Goal: Complete application form

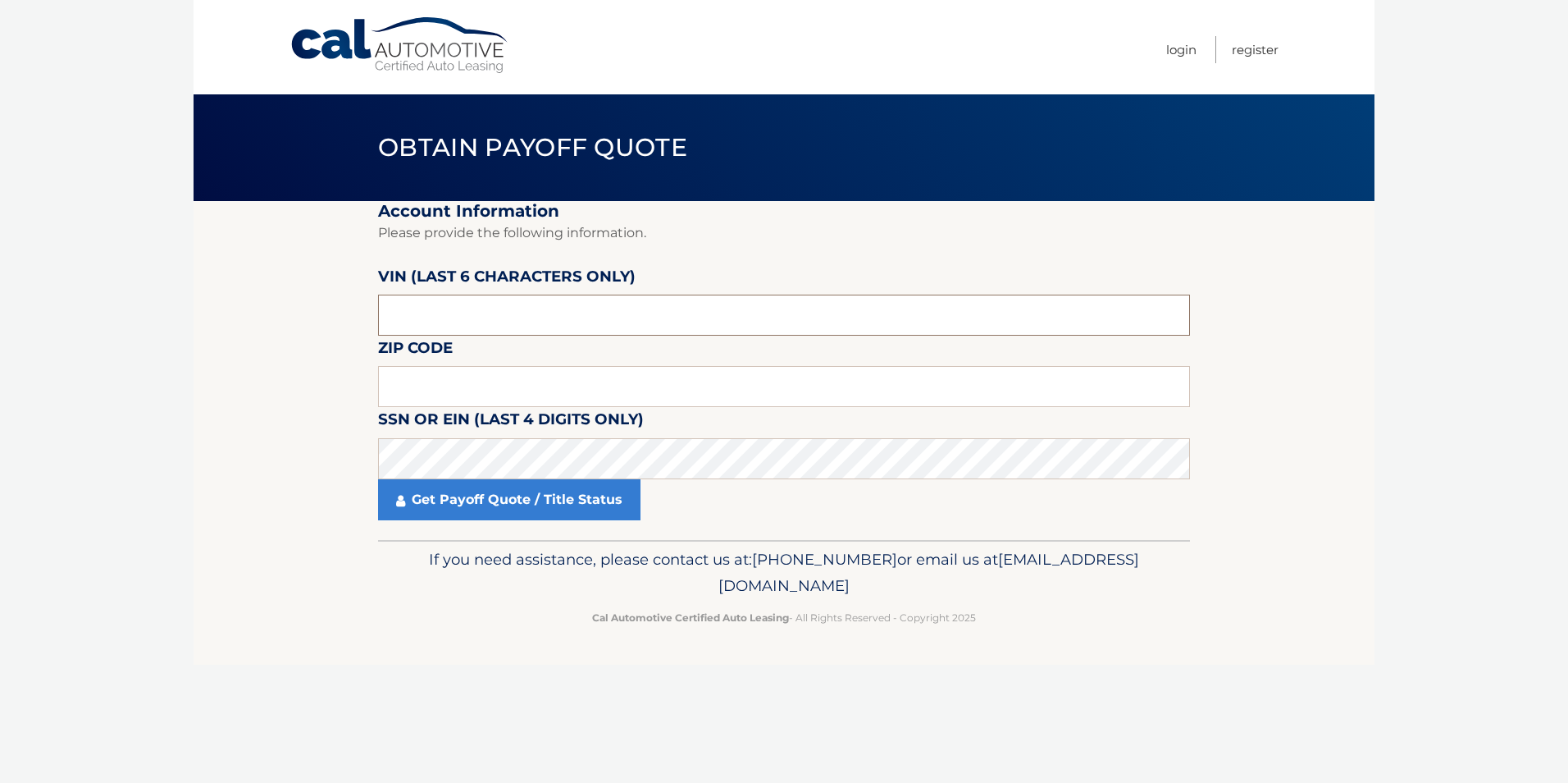
click at [485, 310] on input "text" at bounding box center [784, 316] width 812 height 41
type input "516220"
type input "14616"
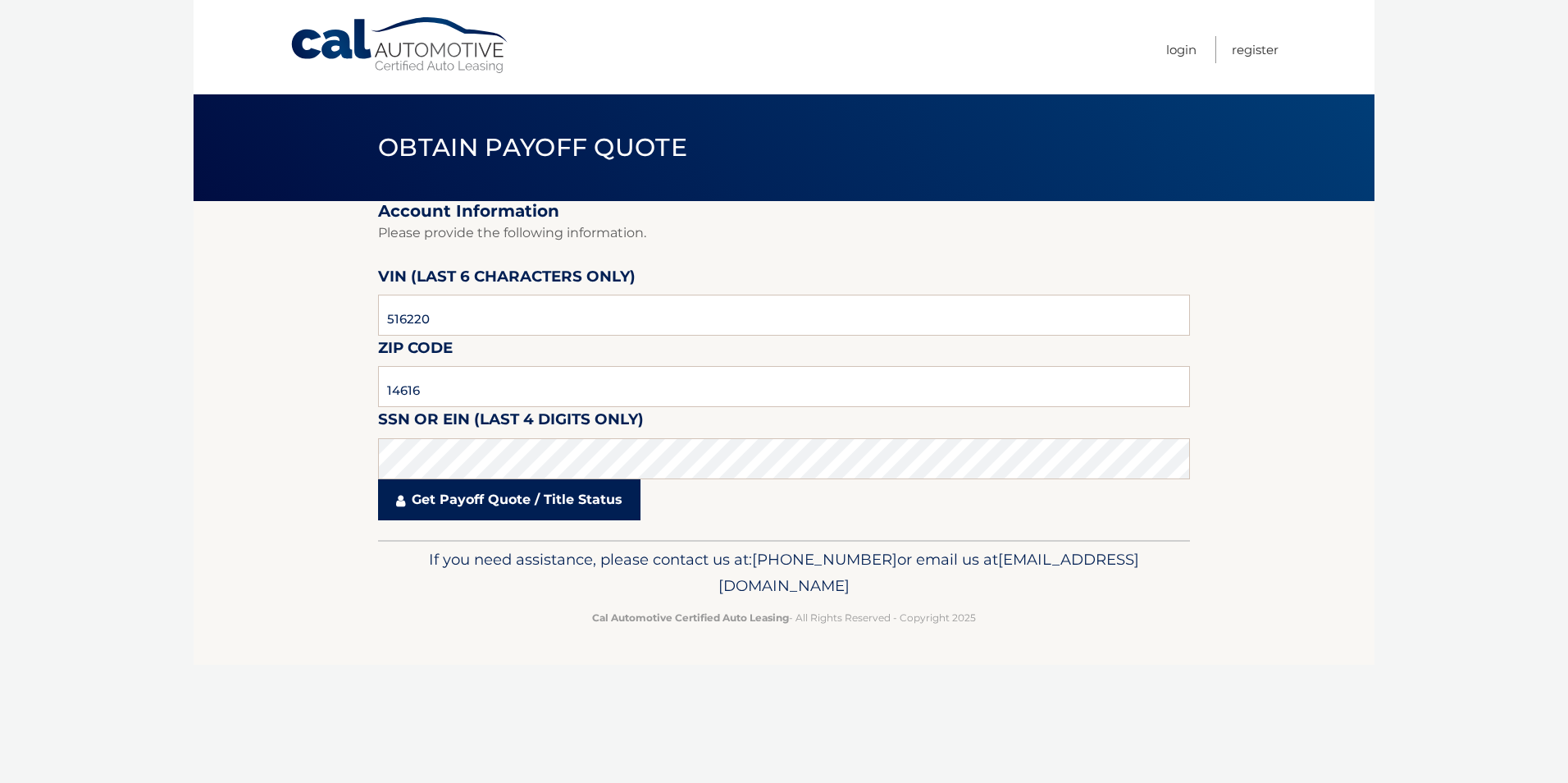
click at [501, 513] on link "Get Payoff Quote / Title Status" at bounding box center [509, 500] width 262 height 41
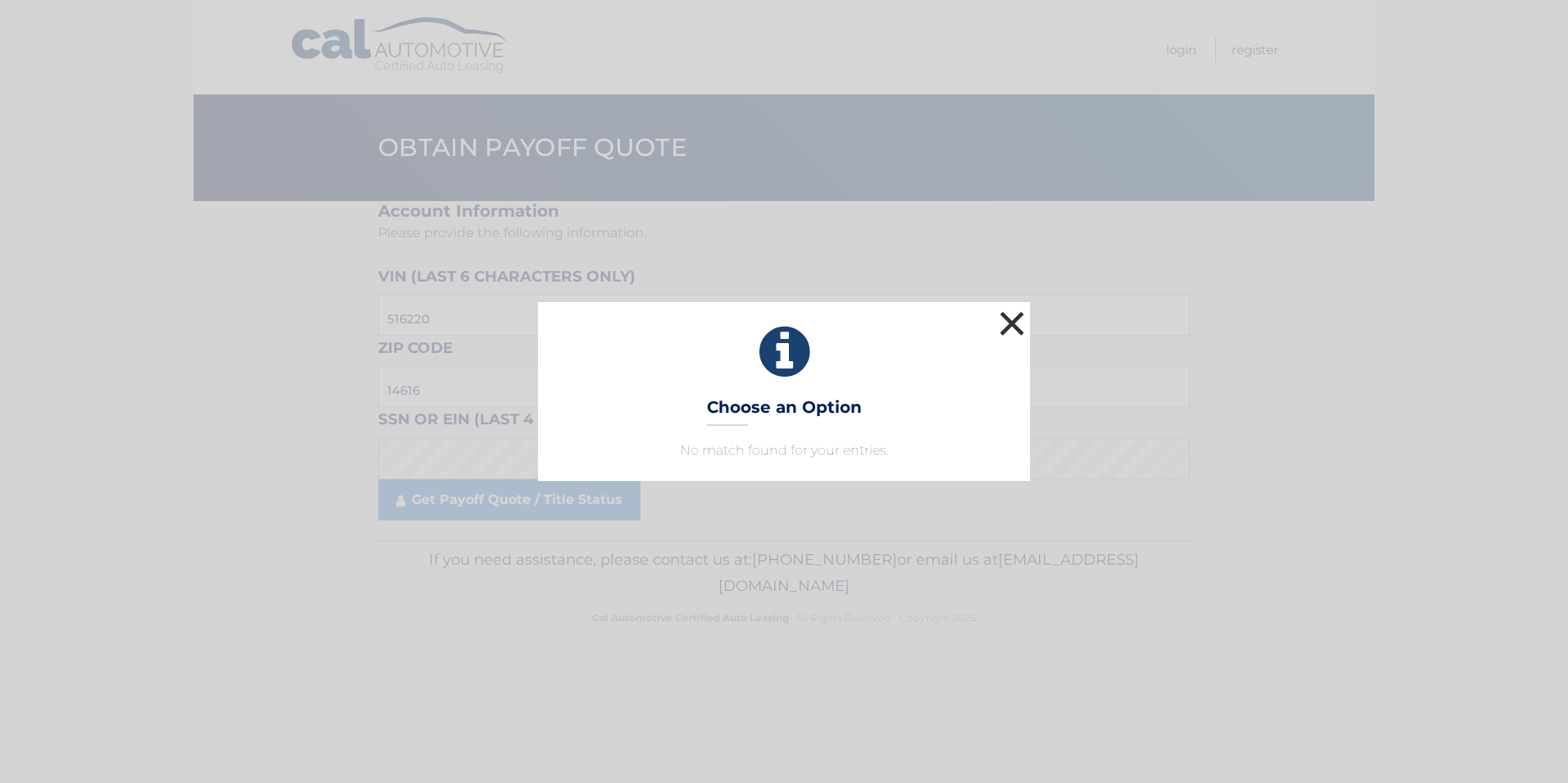
click at [1011, 319] on button "×" at bounding box center [1011, 322] width 32 height 32
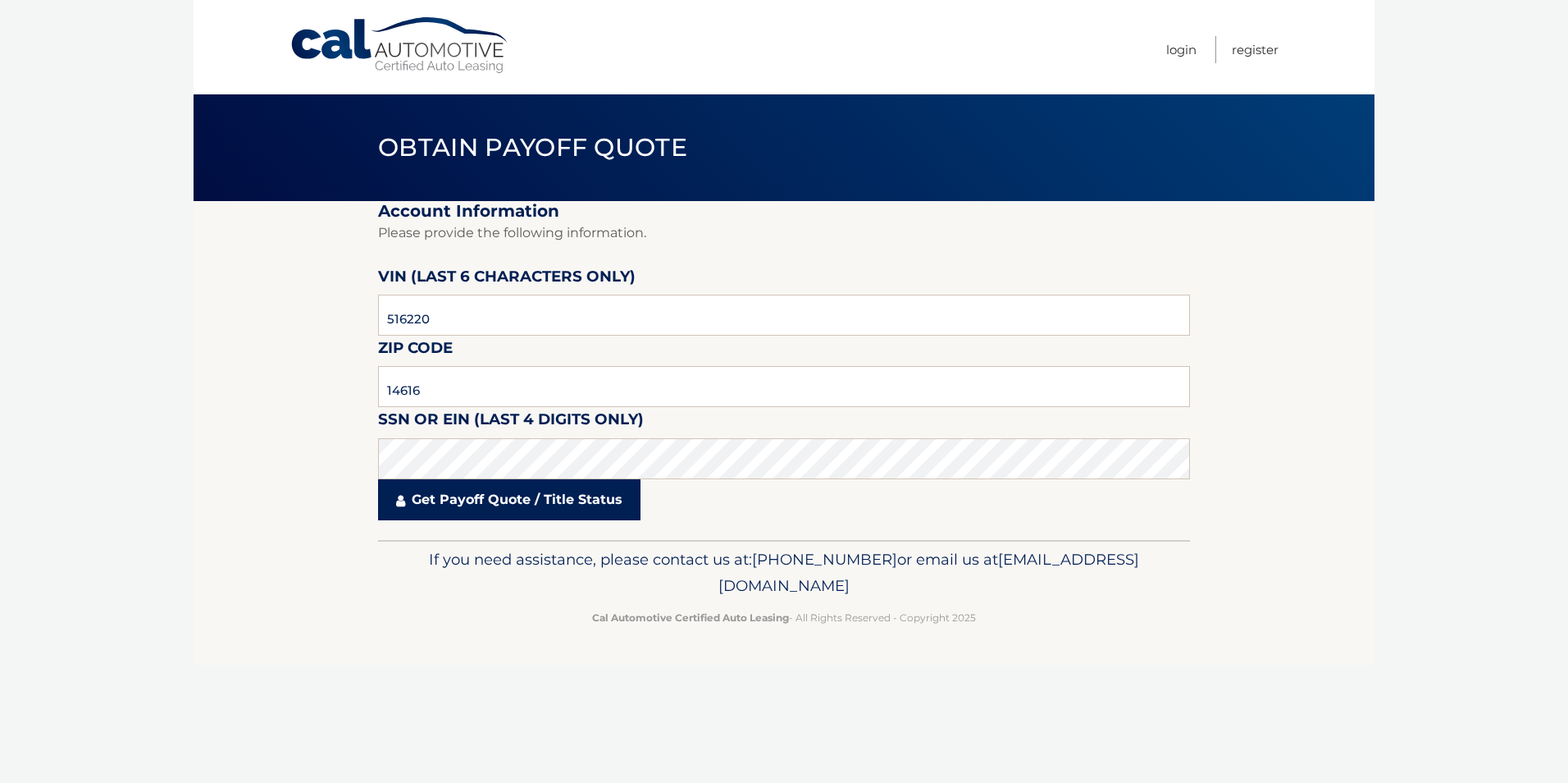
click at [481, 492] on link "Get Payoff Quote / Title Status" at bounding box center [509, 500] width 262 height 41
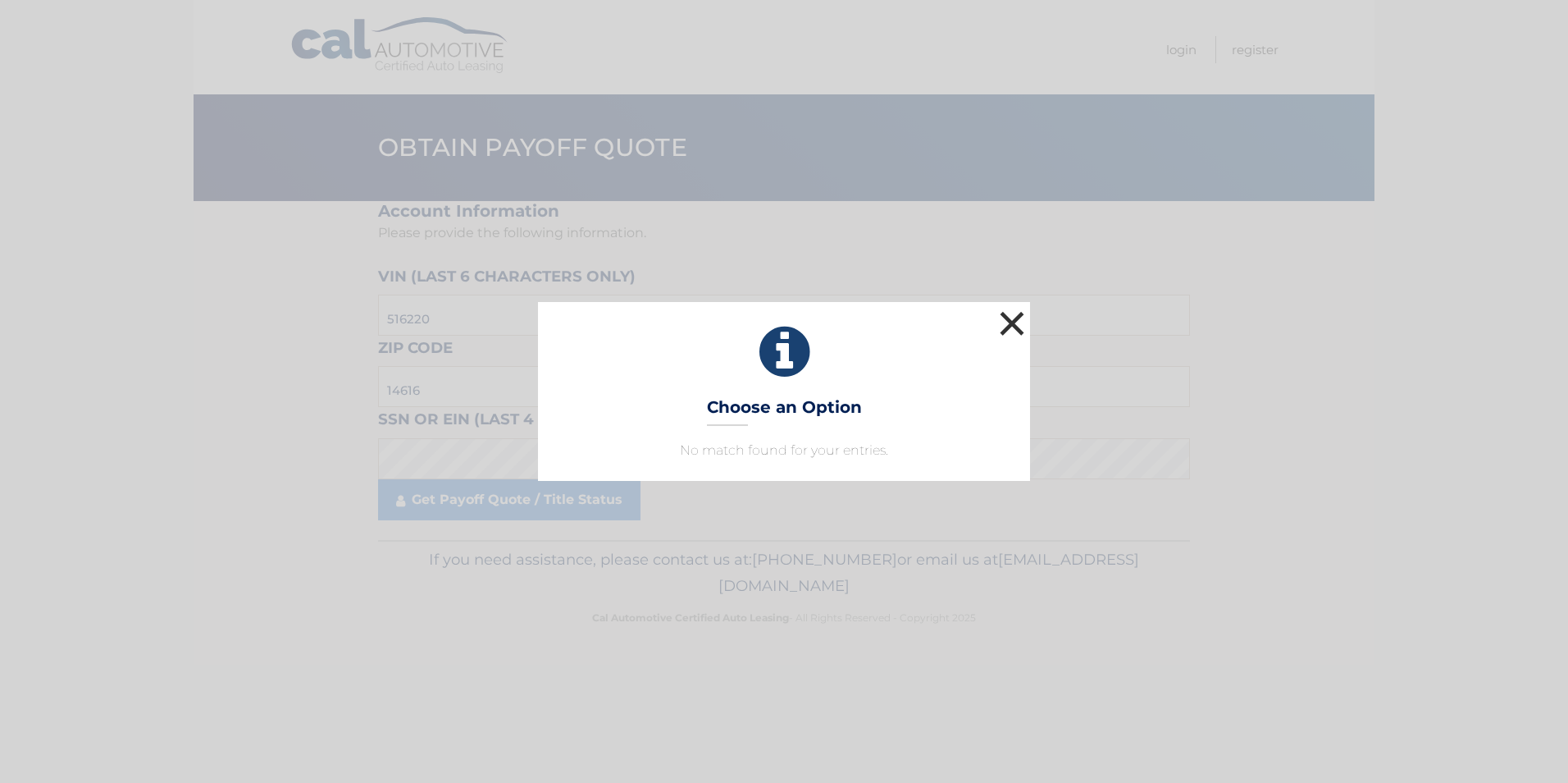
click at [1021, 316] on button "×" at bounding box center [1011, 322] width 32 height 32
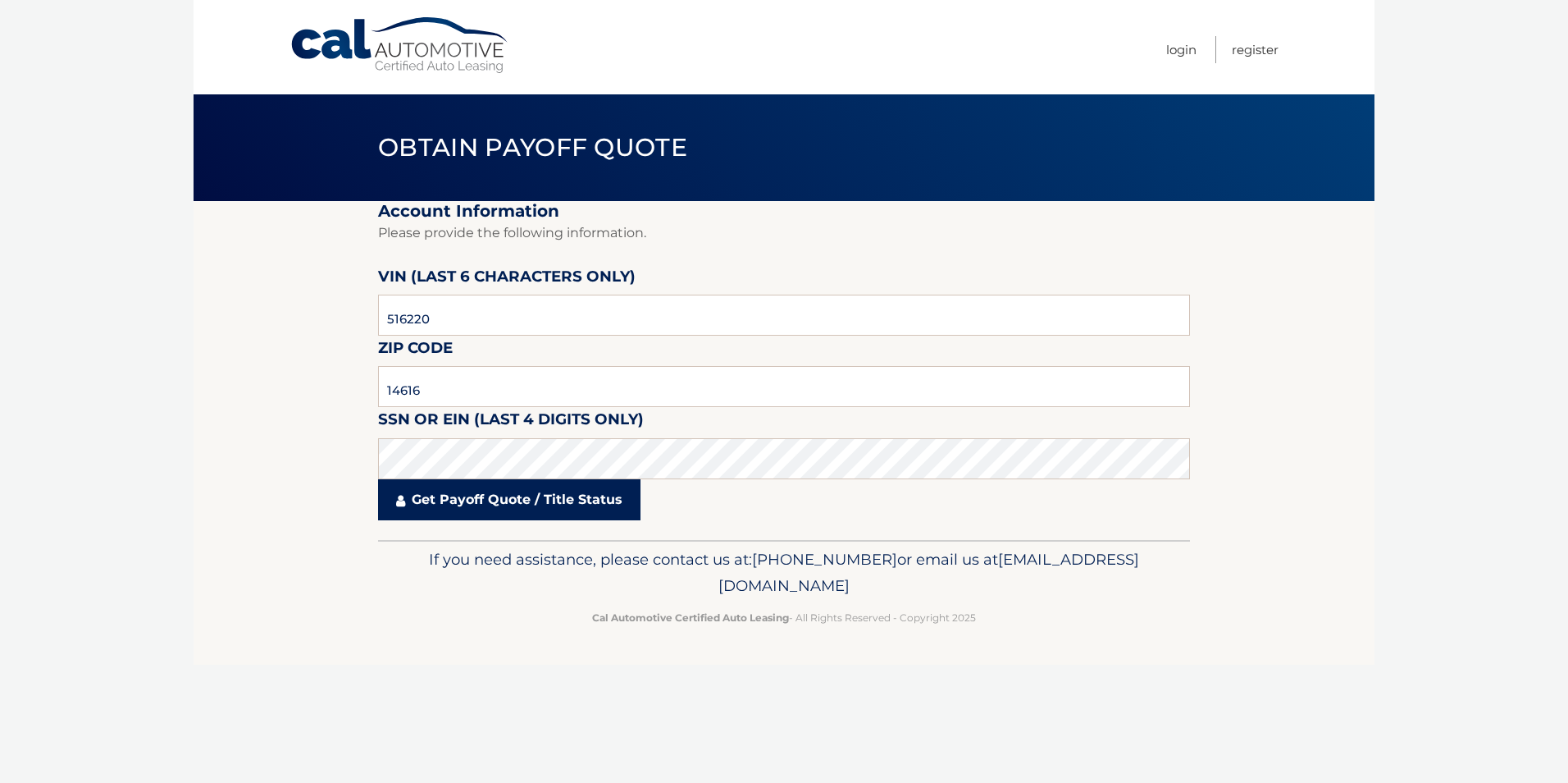
click at [467, 503] on link "Get Payoff Quote / Title Status" at bounding box center [509, 500] width 262 height 41
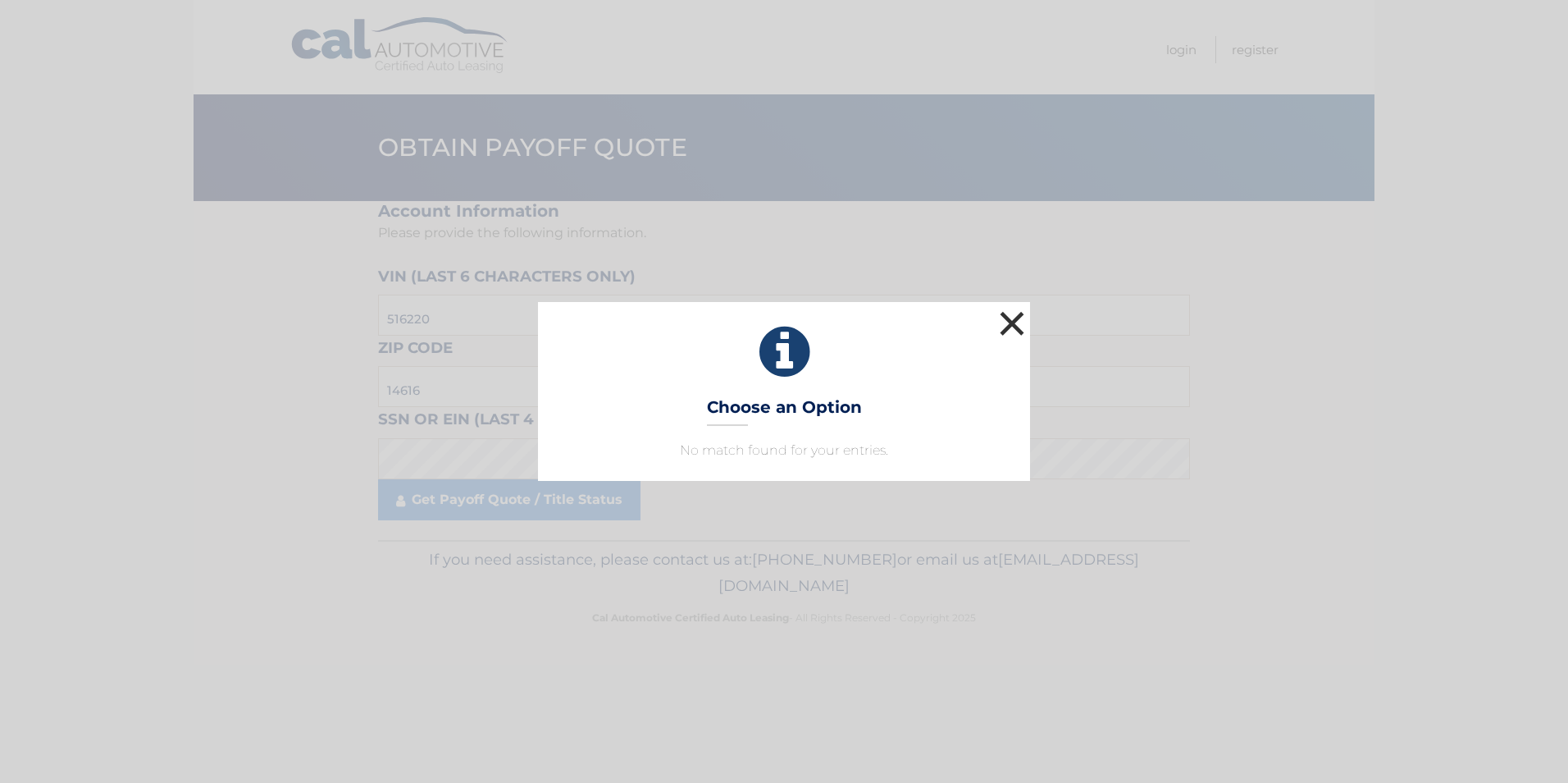
click at [1013, 325] on button "×" at bounding box center [1011, 322] width 32 height 32
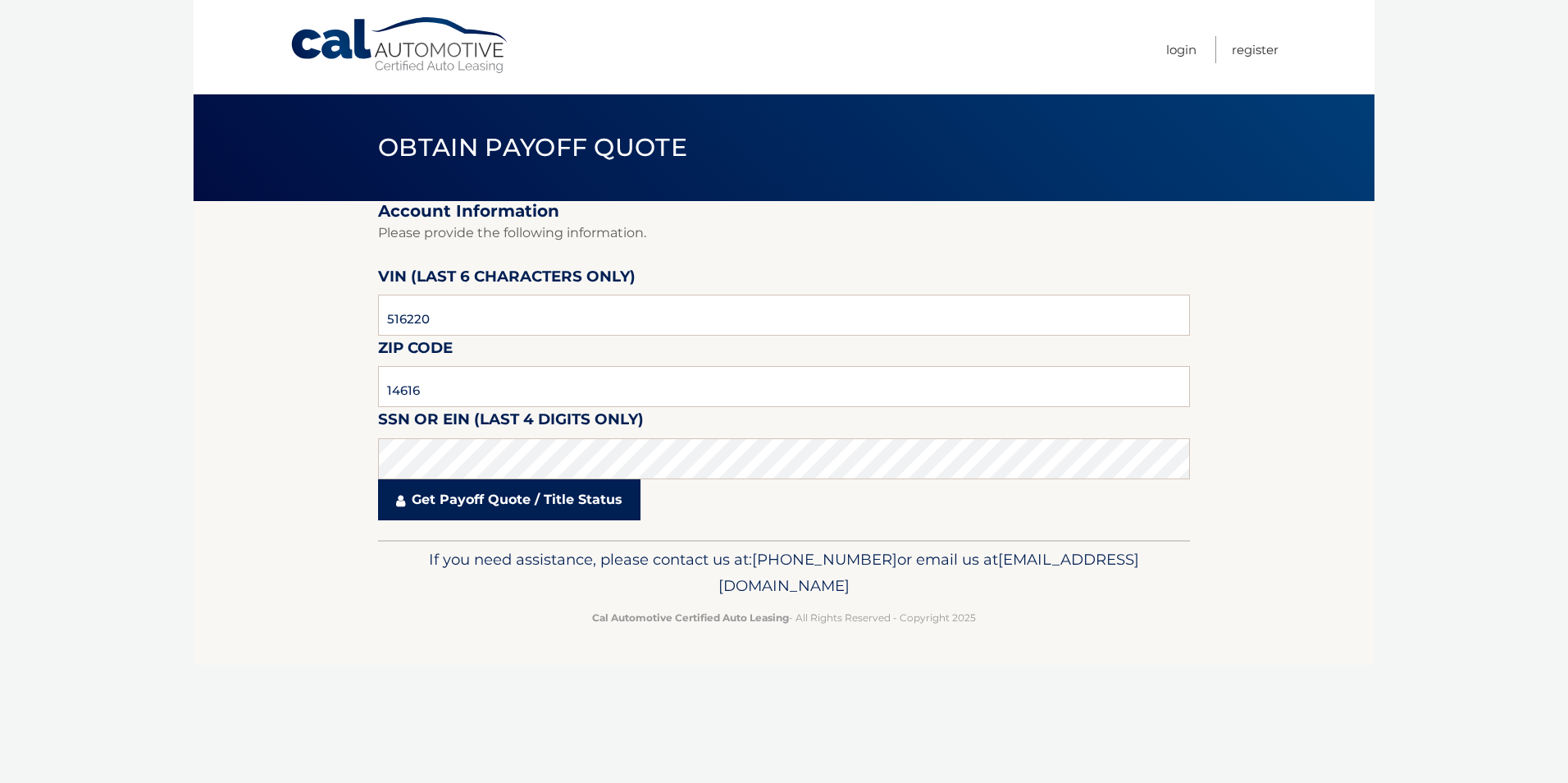
click at [495, 495] on link "Get Payoff Quote / Title Status" at bounding box center [509, 500] width 262 height 41
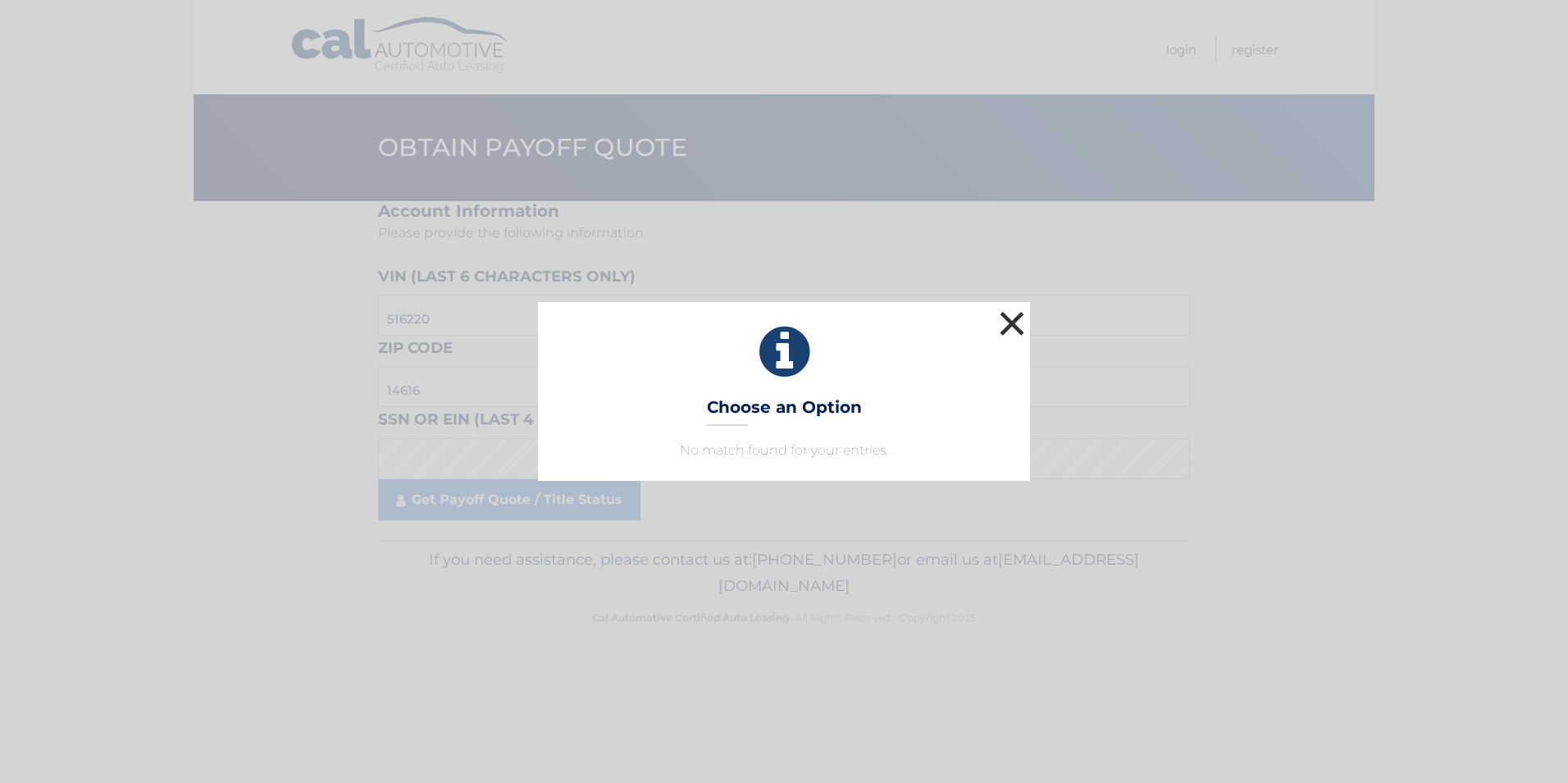
click at [1014, 318] on button "×" at bounding box center [1011, 322] width 32 height 32
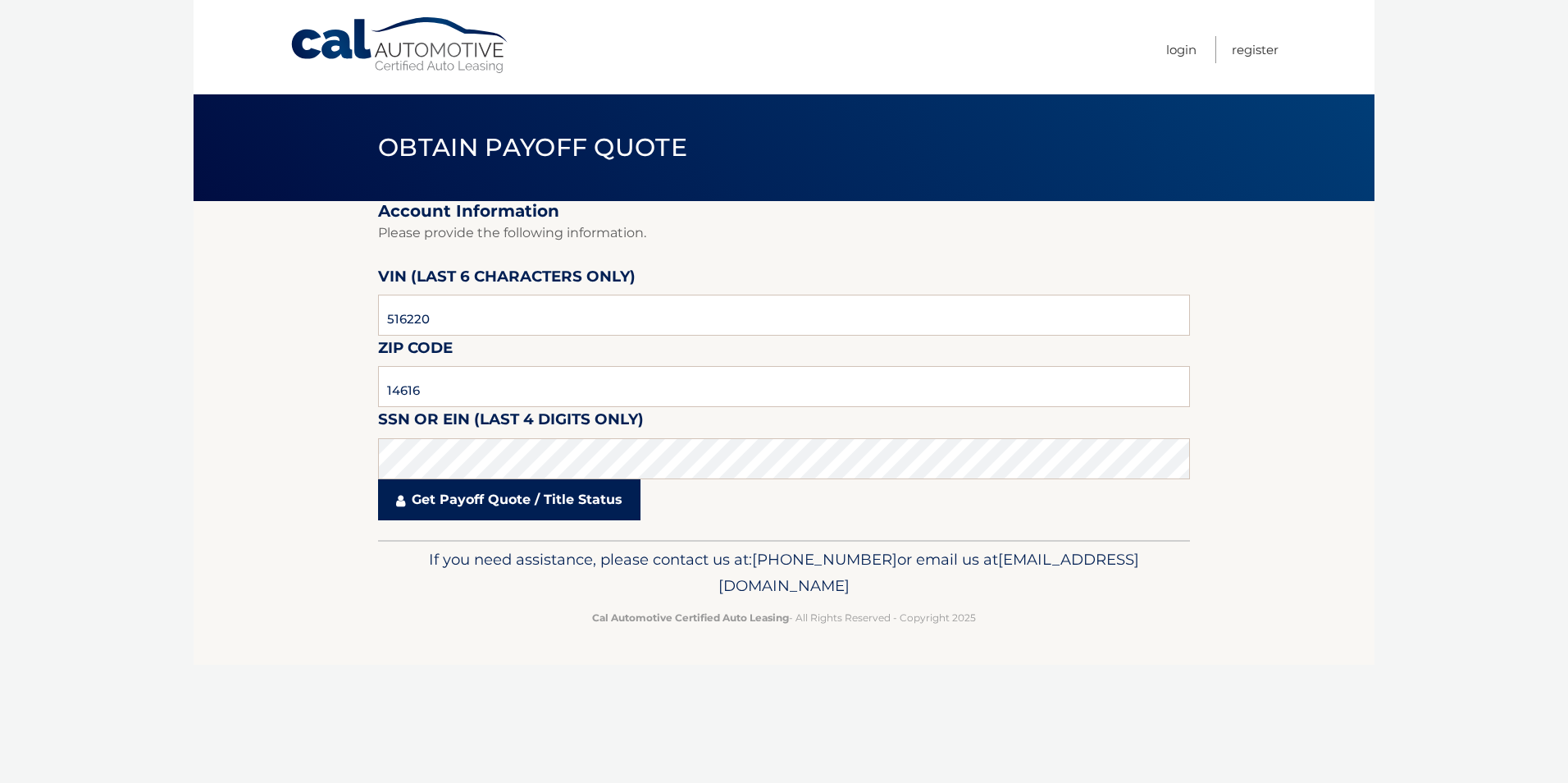
click at [499, 497] on link "Get Payoff Quote / Title Status" at bounding box center [509, 500] width 262 height 41
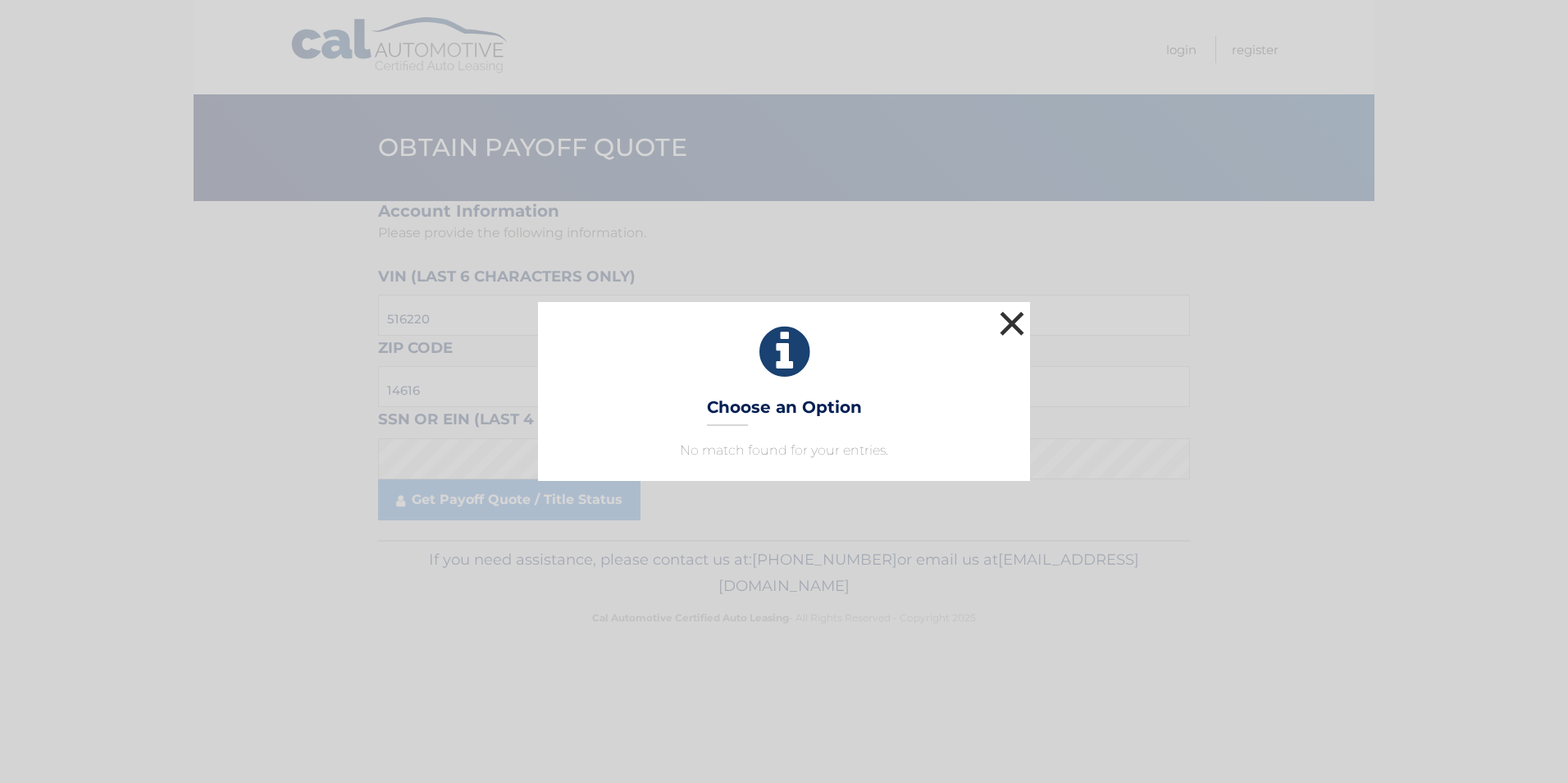
click at [1020, 323] on button "×" at bounding box center [1011, 322] width 32 height 32
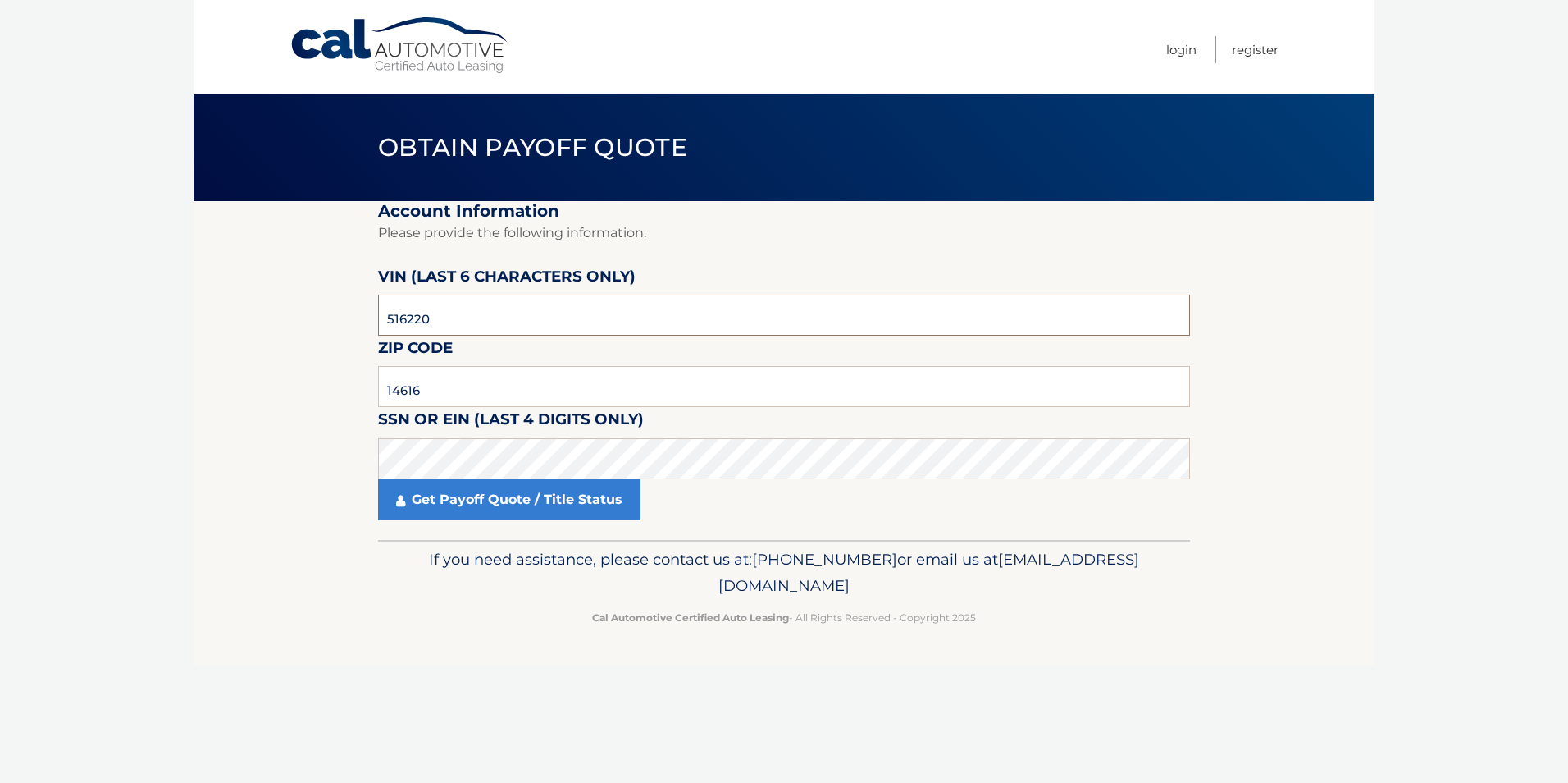
click at [391, 316] on input "516220" at bounding box center [784, 316] width 812 height 41
click at [518, 502] on link "Get Payoff Quote / Title Status" at bounding box center [509, 500] width 262 height 41
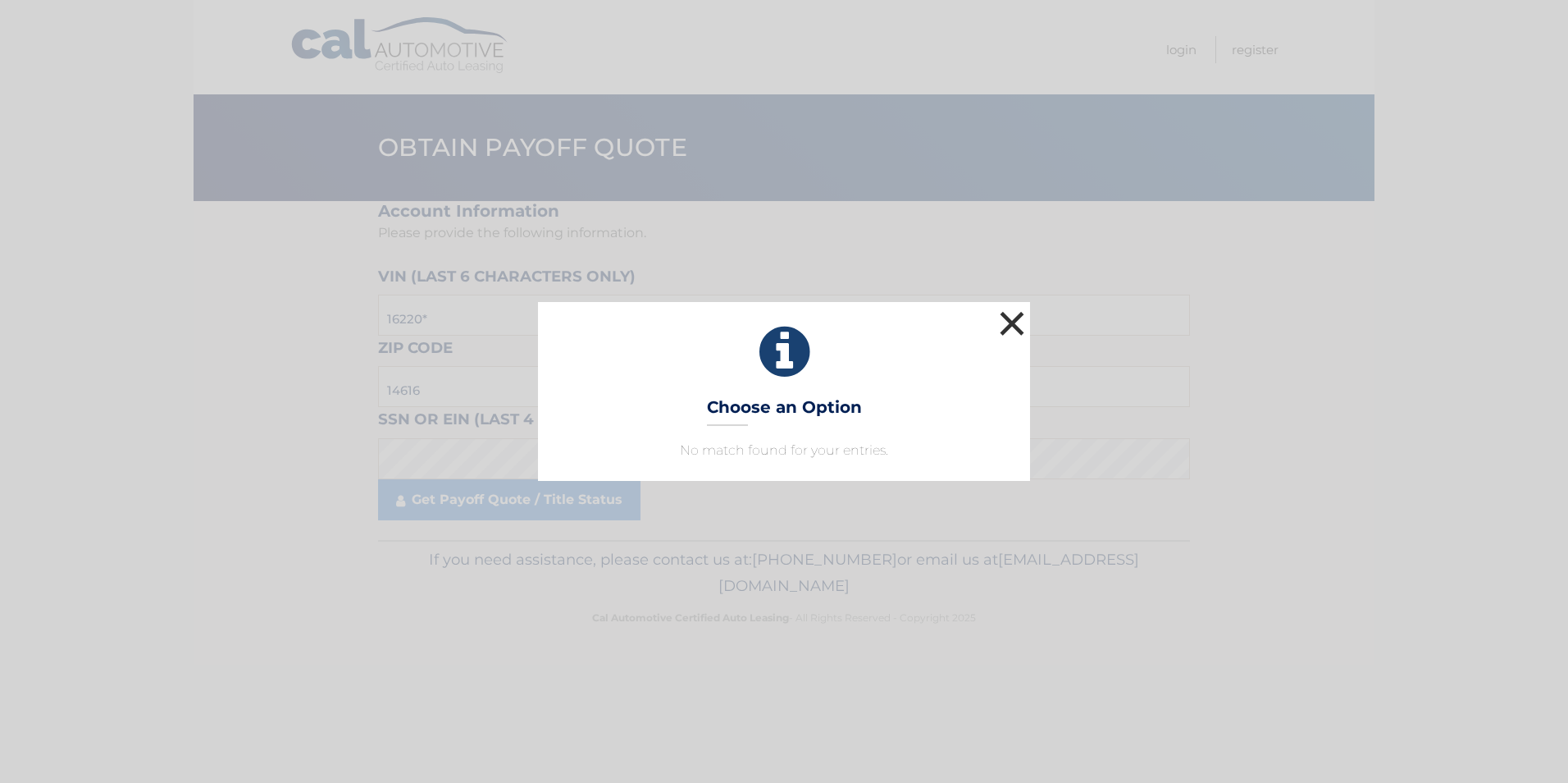
click at [1000, 323] on button "×" at bounding box center [1011, 322] width 32 height 32
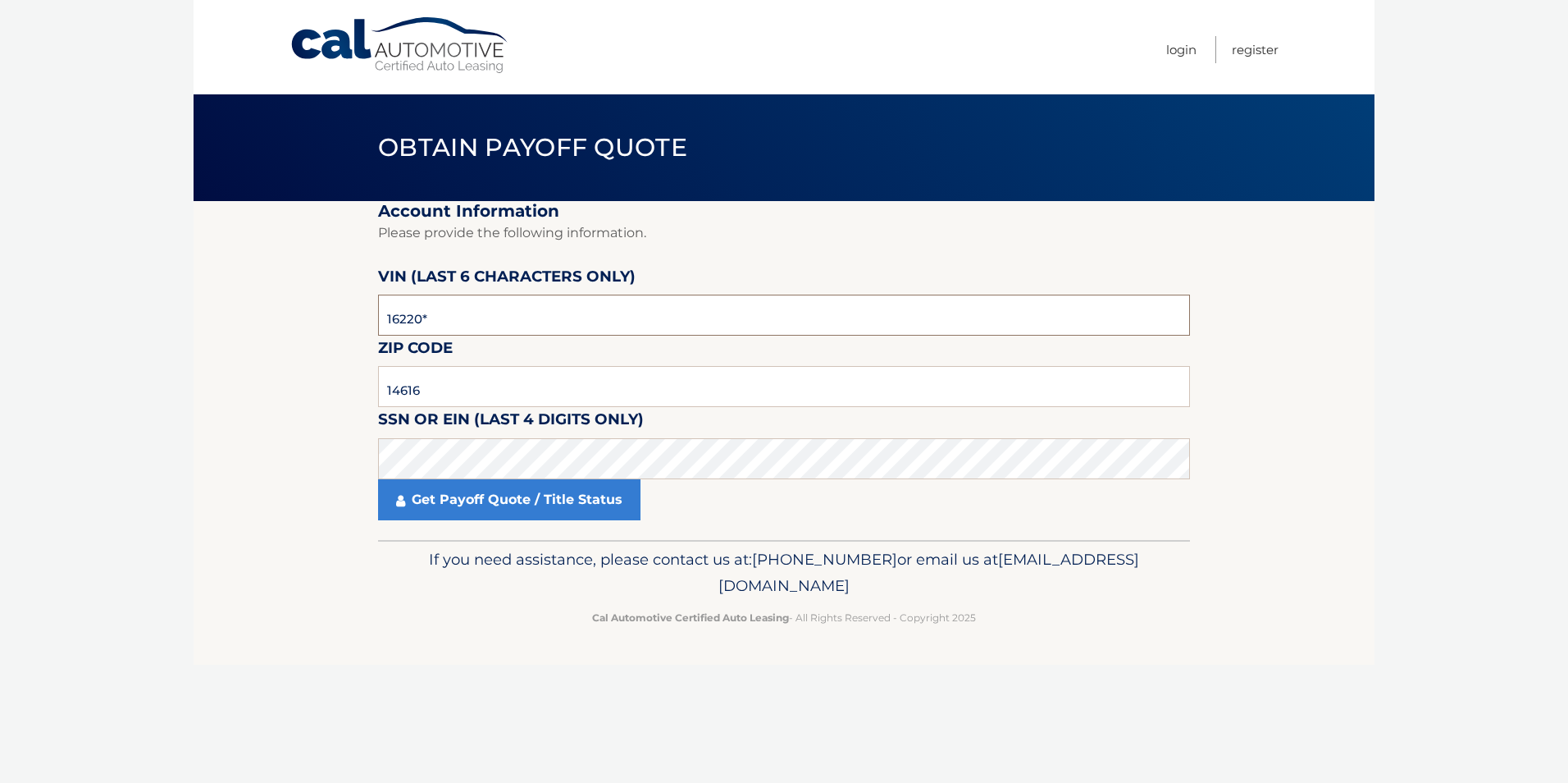
click at [386, 318] on input "16220*" at bounding box center [784, 316] width 812 height 41
click at [503, 508] on link "Get Payoff Quote / Title Status" at bounding box center [509, 500] width 262 height 41
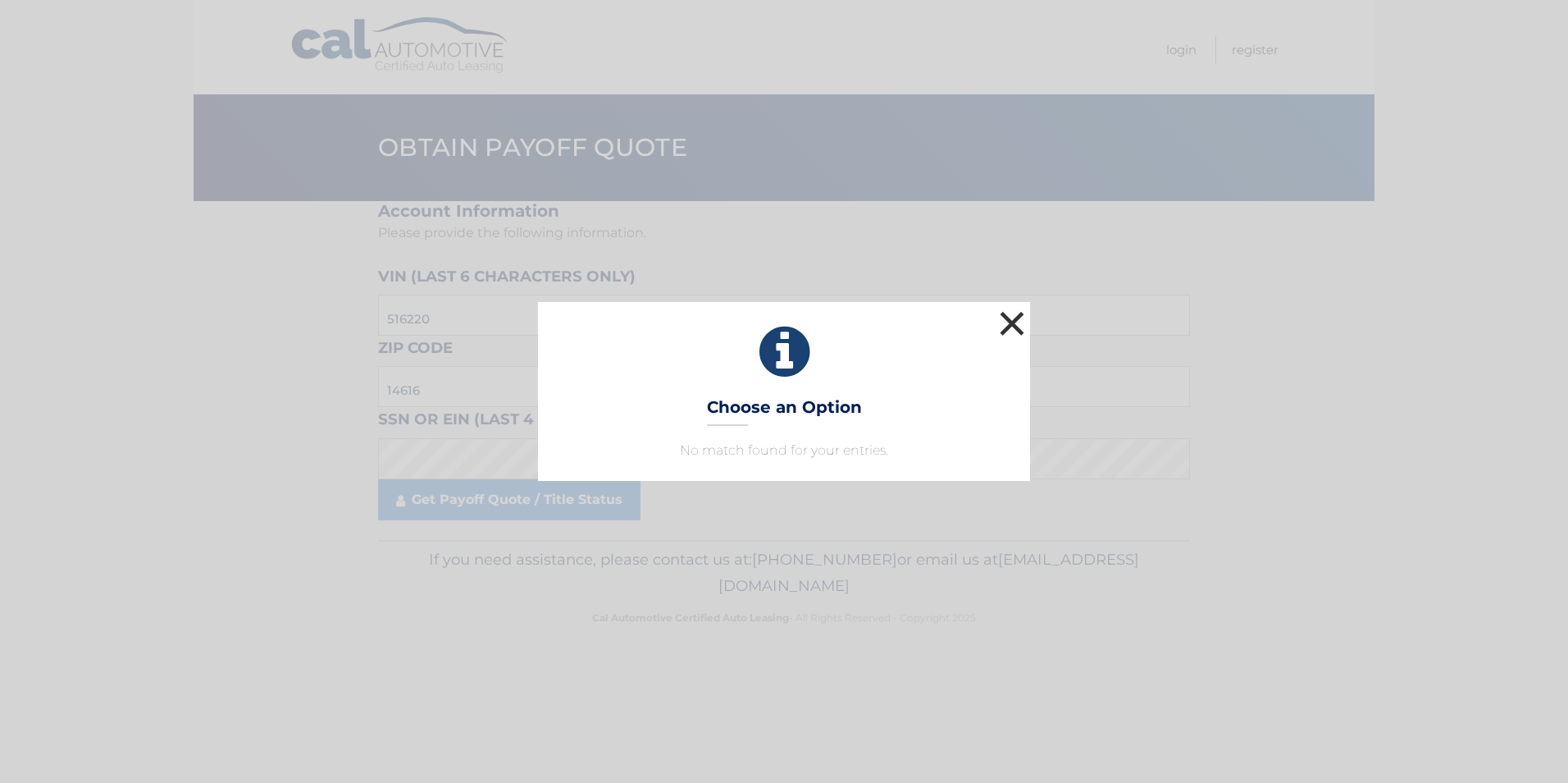
click at [1014, 321] on button "×" at bounding box center [1011, 322] width 32 height 32
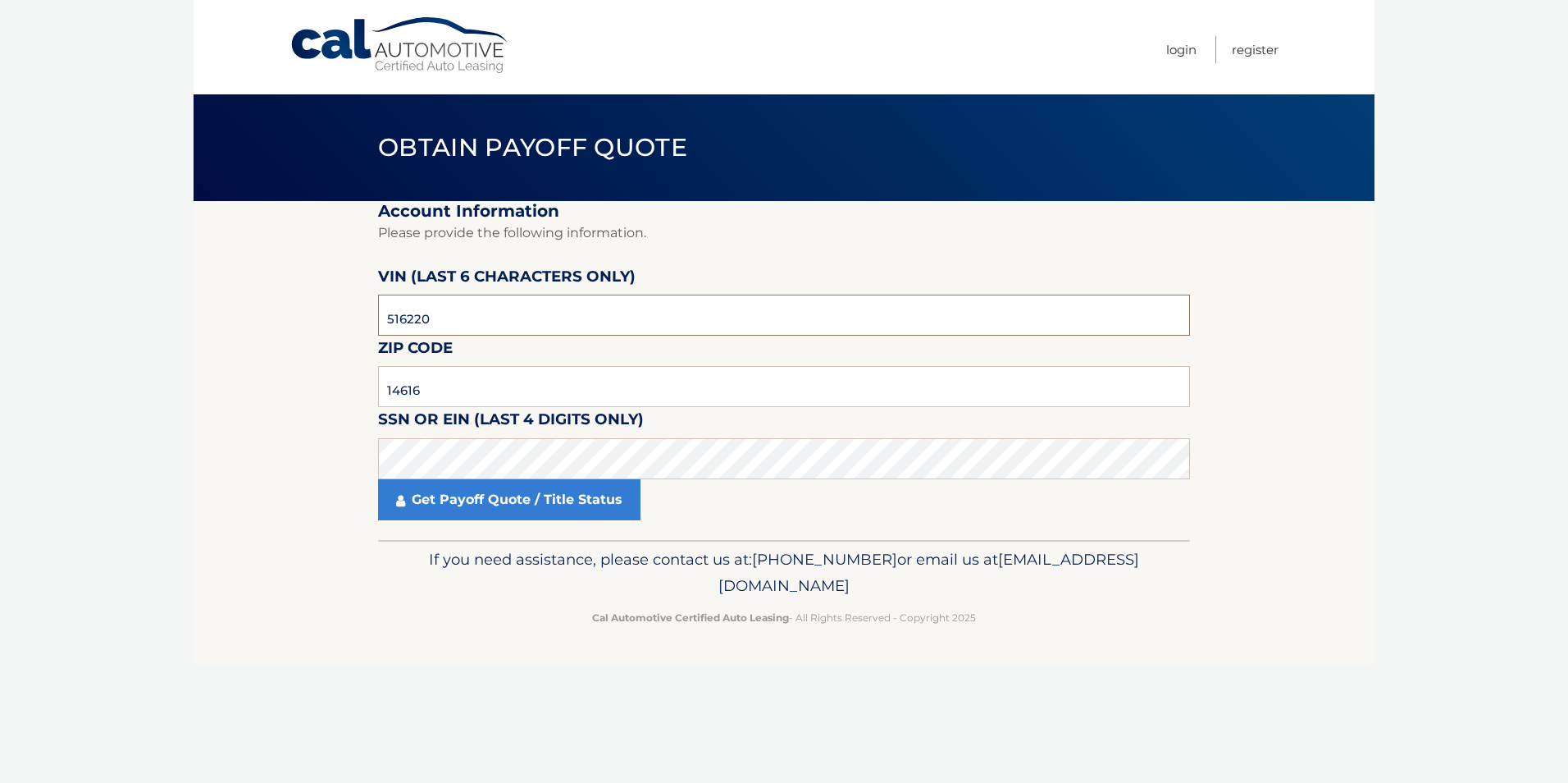
click at [500, 320] on input "516220" at bounding box center [784, 316] width 812 height 41
type input "51G220"
click button "For Originating Dealer" at bounding box center [0, 0] width 0 height 0
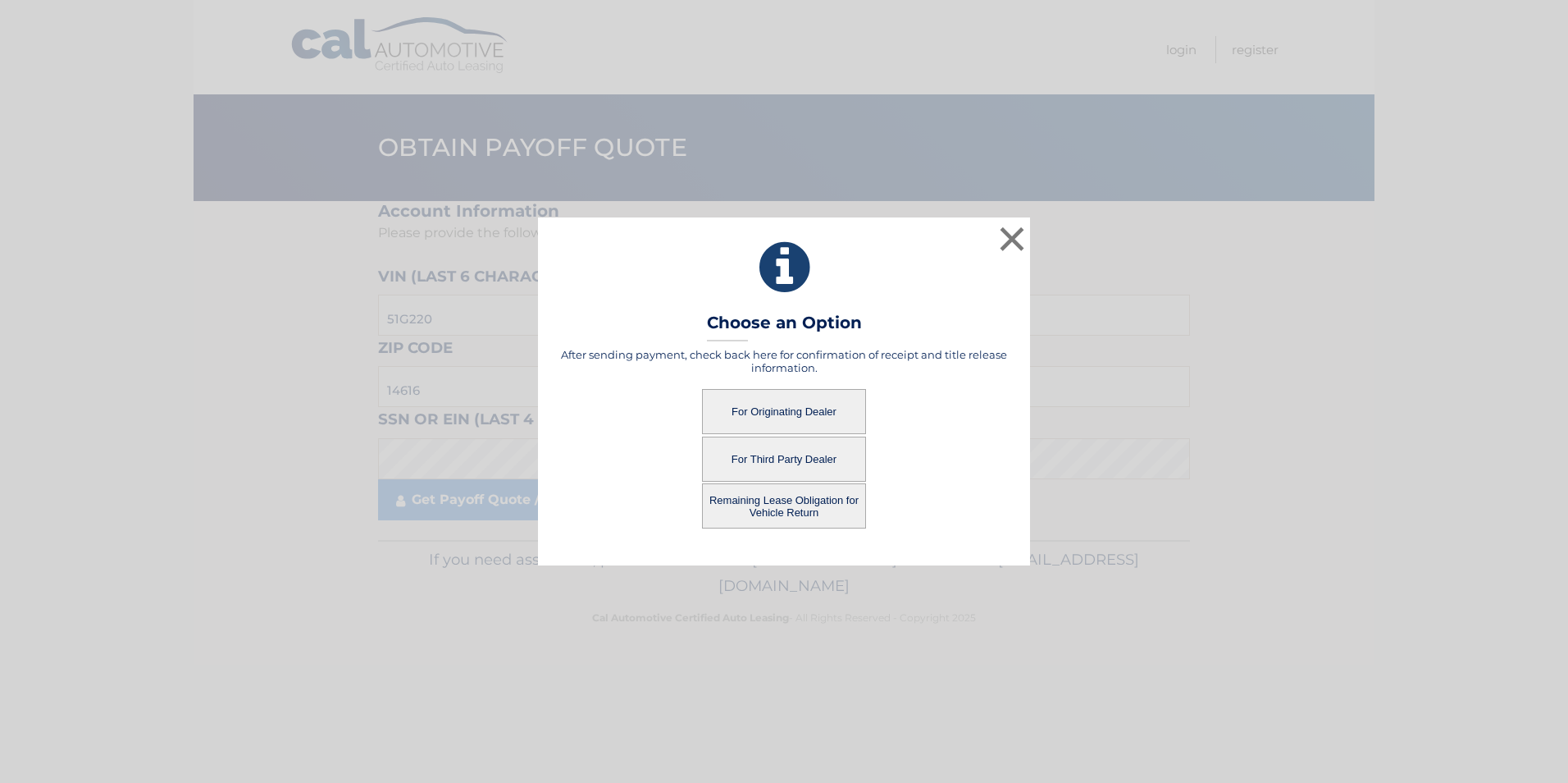
click at [778, 453] on button "For Third Party Dealer" at bounding box center [784, 459] width 164 height 45
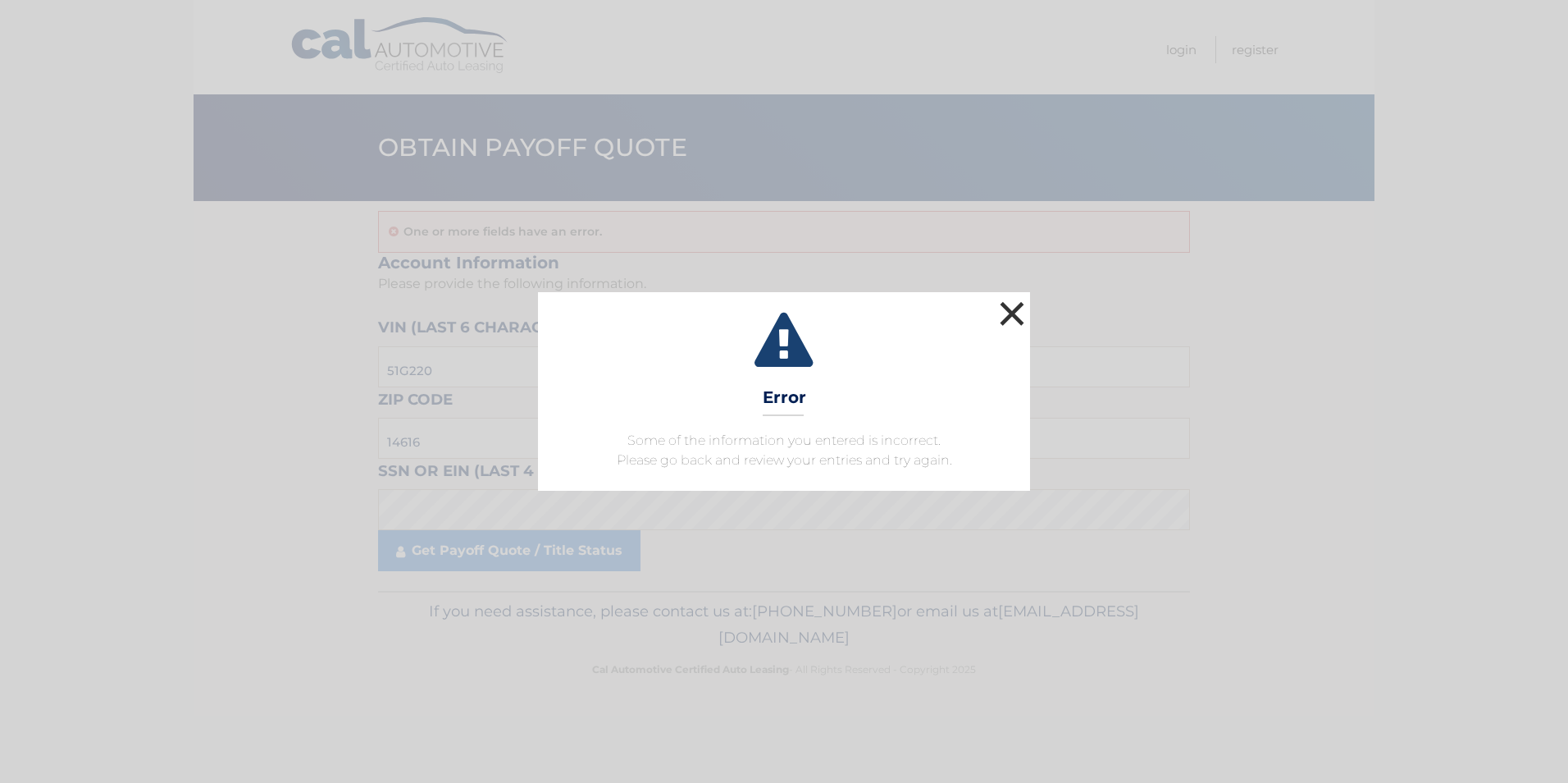
click at [1010, 305] on button "×" at bounding box center [1011, 313] width 32 height 32
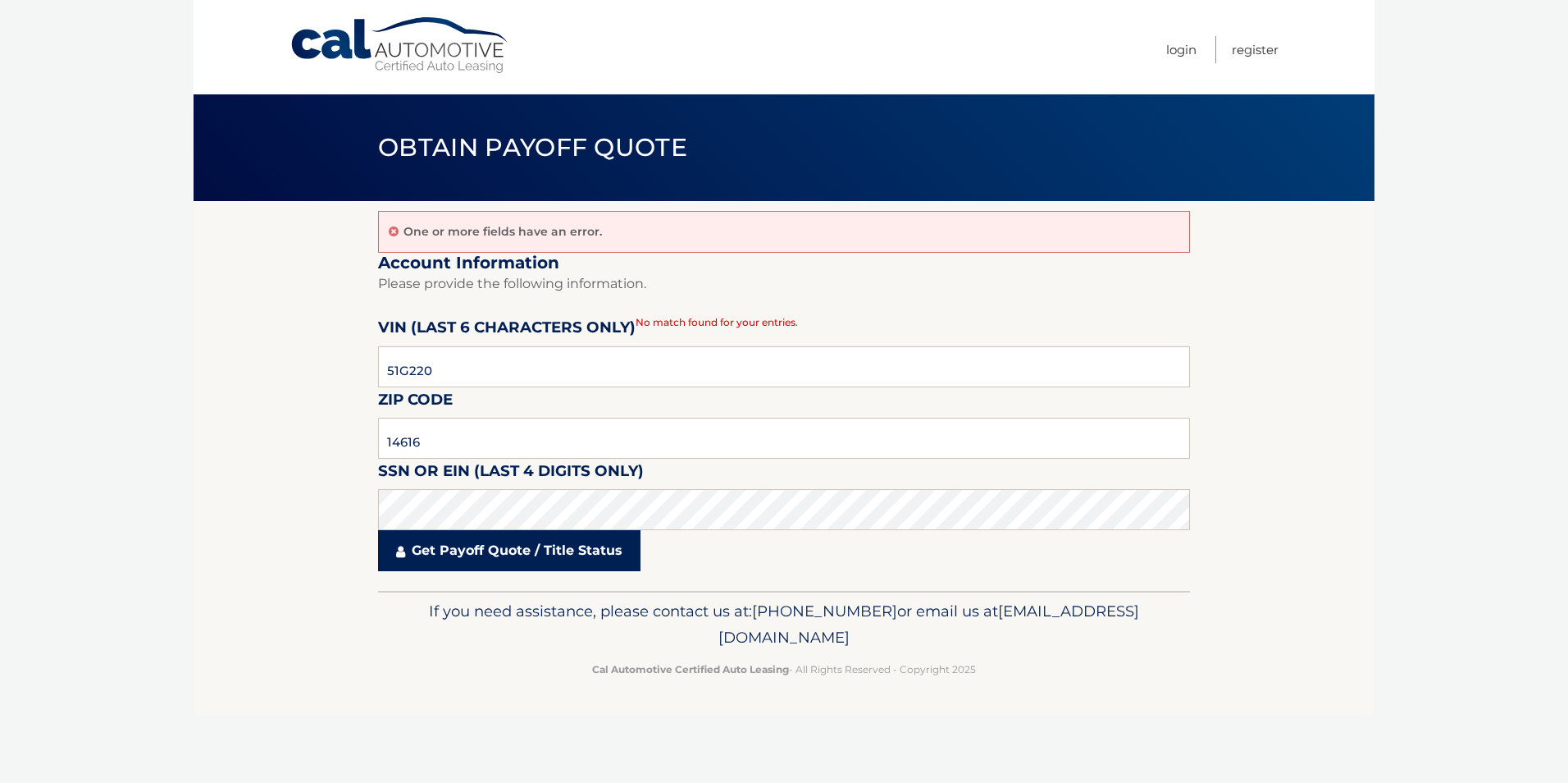
click at [573, 560] on link "Get Payoff Quote / Title Status" at bounding box center [509, 551] width 262 height 41
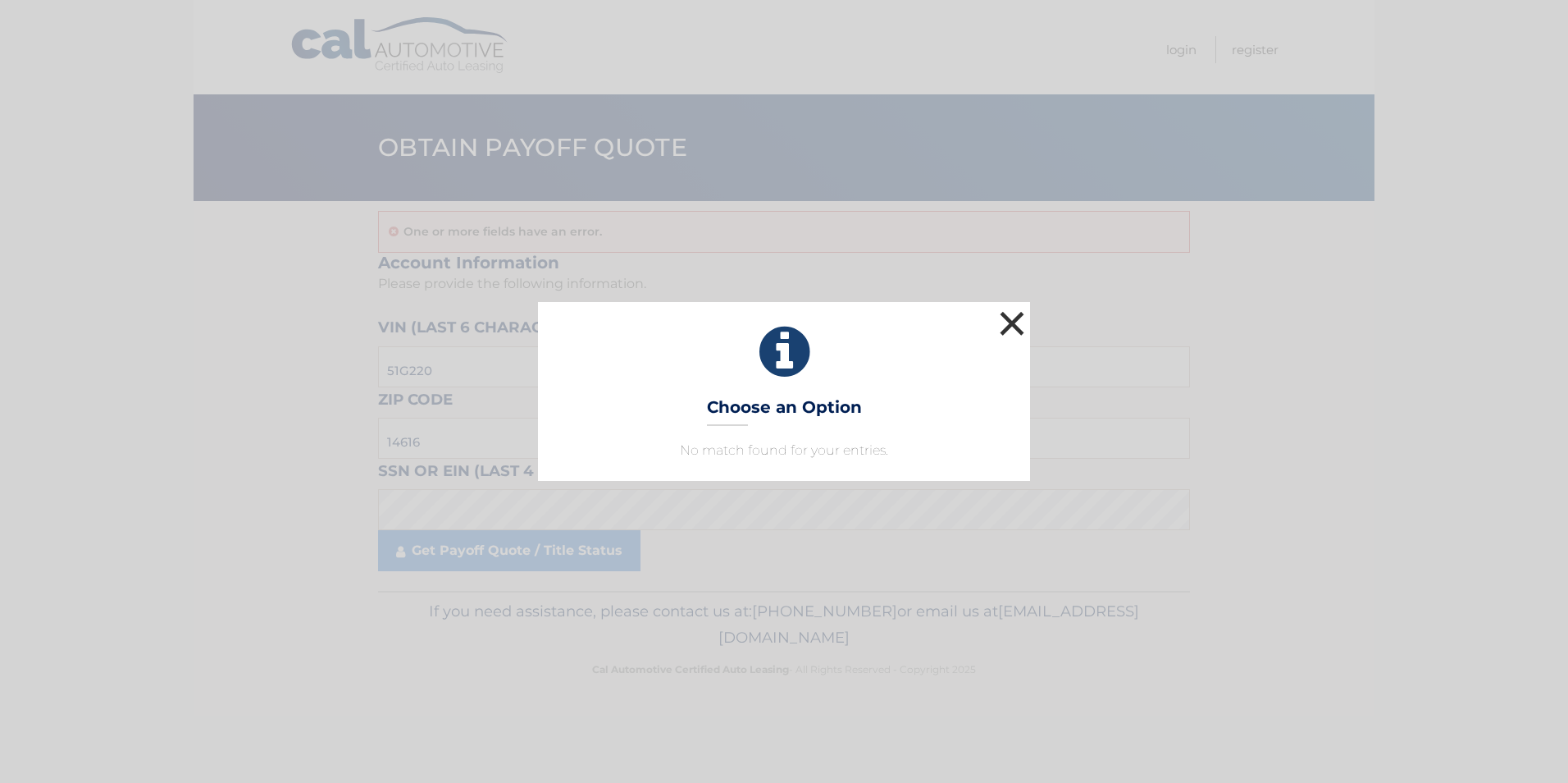
click at [1006, 316] on button "×" at bounding box center [1011, 322] width 32 height 32
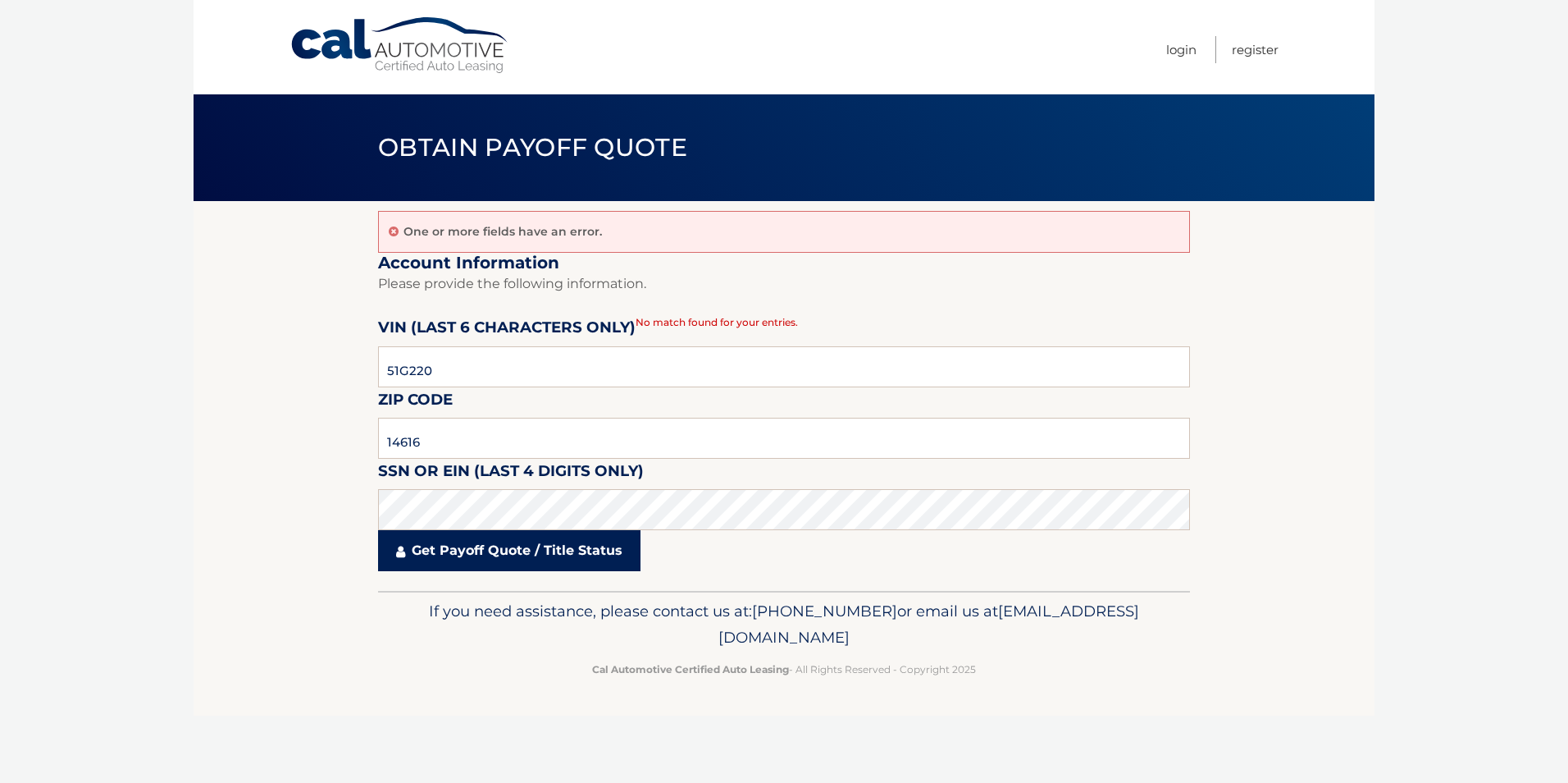
click at [461, 559] on link "Get Payoff Quote / Title Status" at bounding box center [509, 551] width 262 height 41
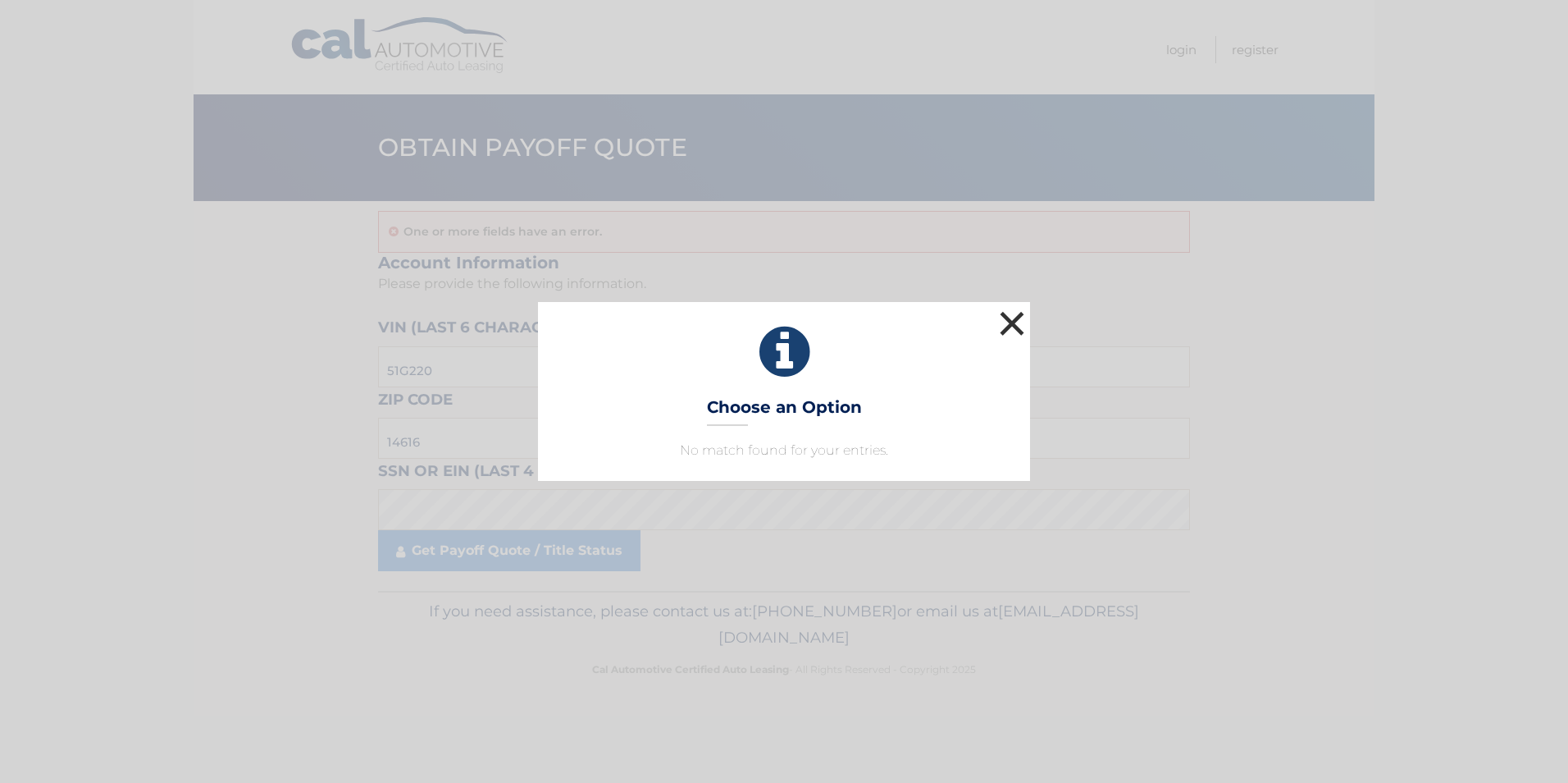
click at [1008, 324] on button "×" at bounding box center [1011, 322] width 32 height 32
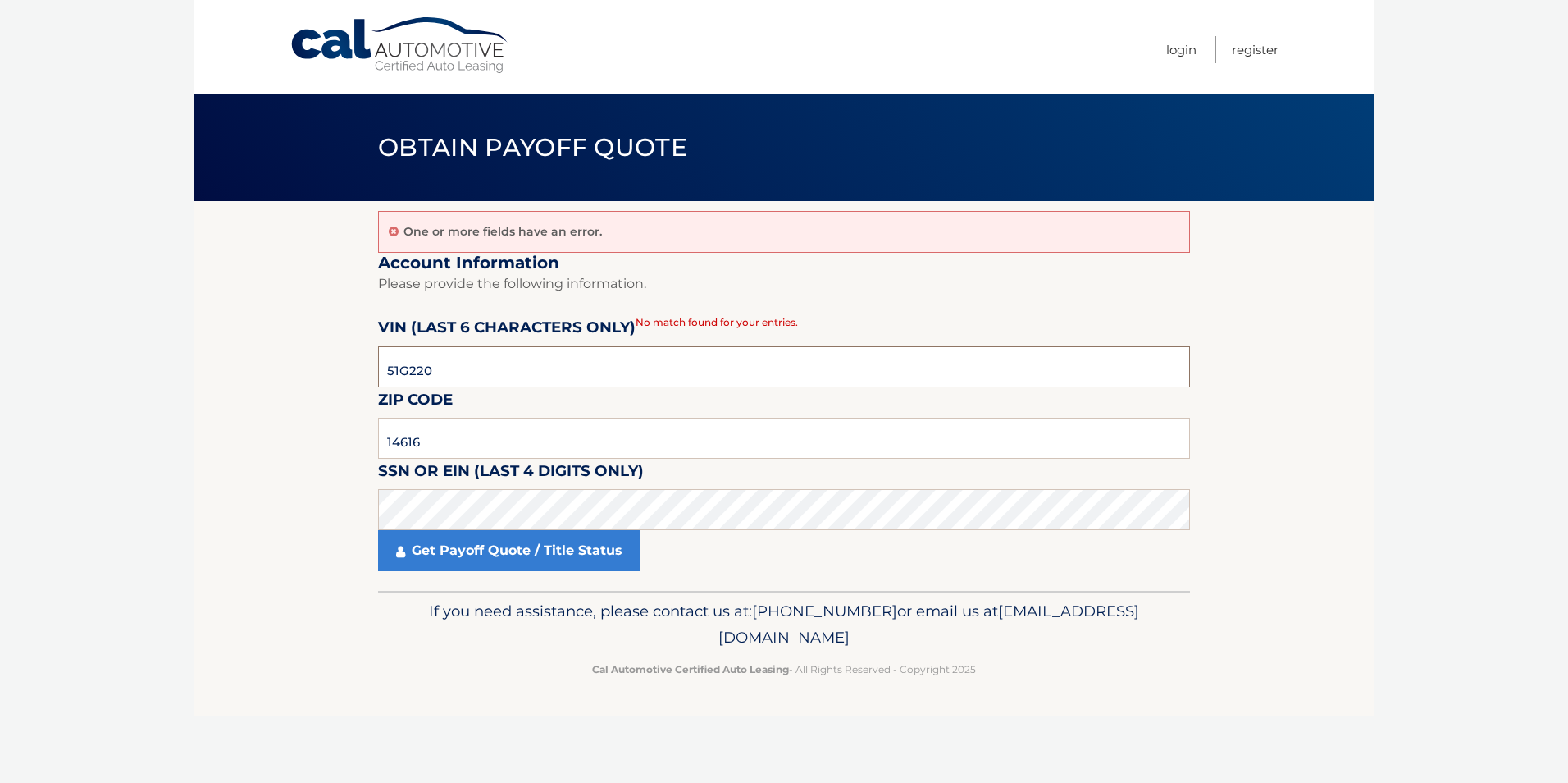
click at [497, 357] on input "51G220" at bounding box center [784, 367] width 812 height 41
click at [500, 542] on link "Get Payoff Quote / Title Status" at bounding box center [509, 551] width 262 height 41
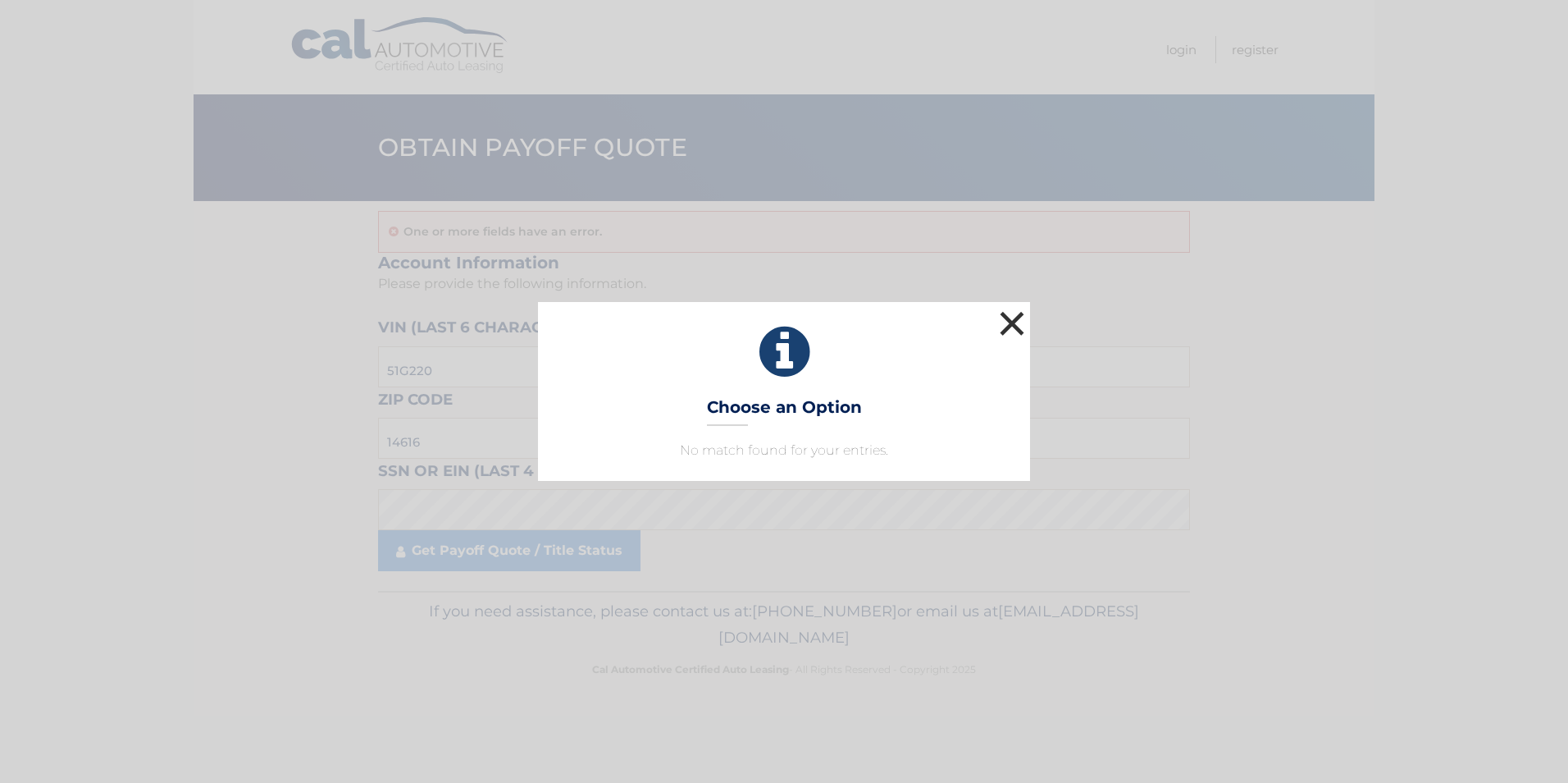
click at [1019, 313] on button "×" at bounding box center [1011, 322] width 32 height 32
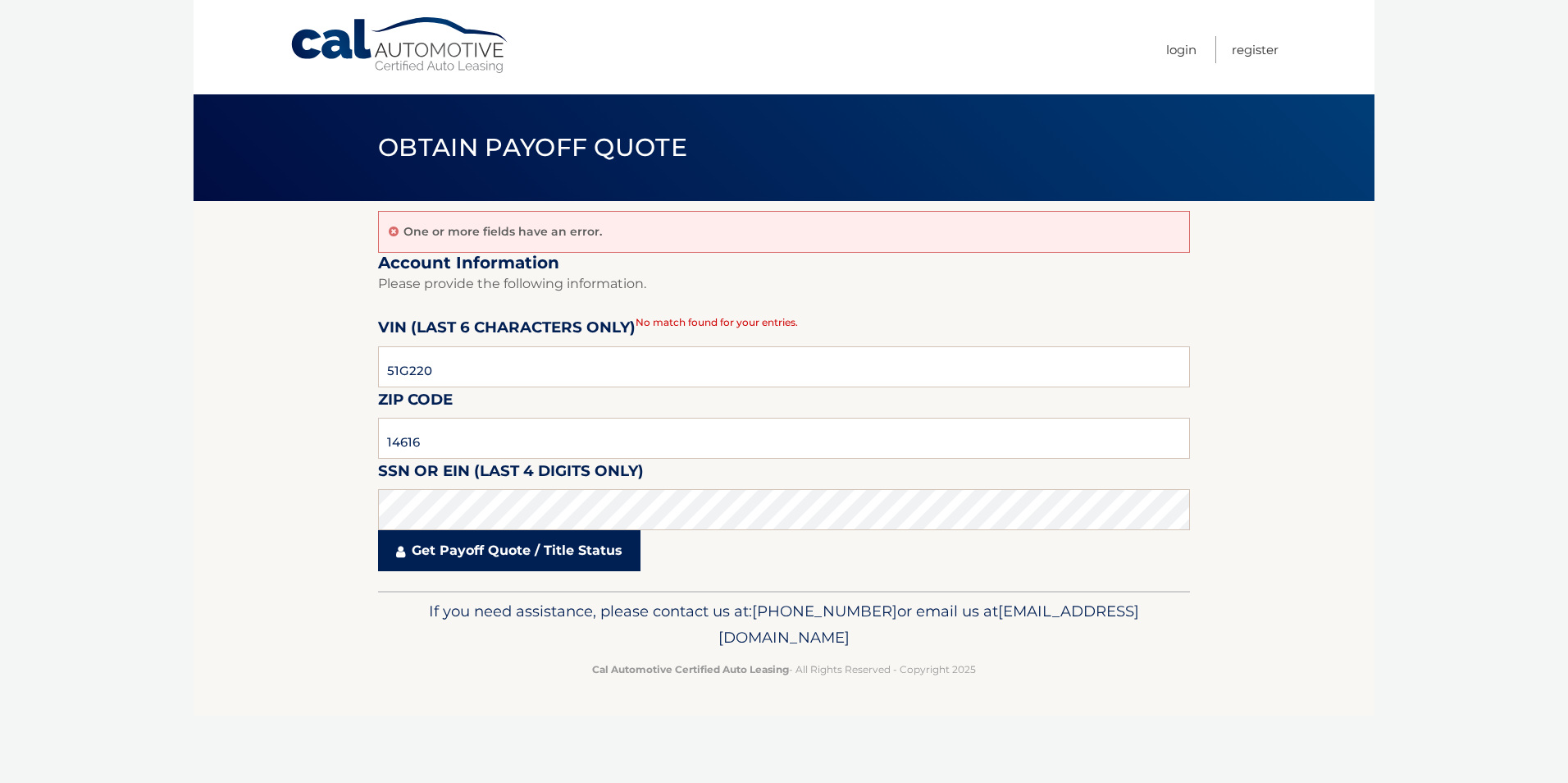
click at [544, 550] on link "Get Payoff Quote / Title Status" at bounding box center [509, 551] width 262 height 41
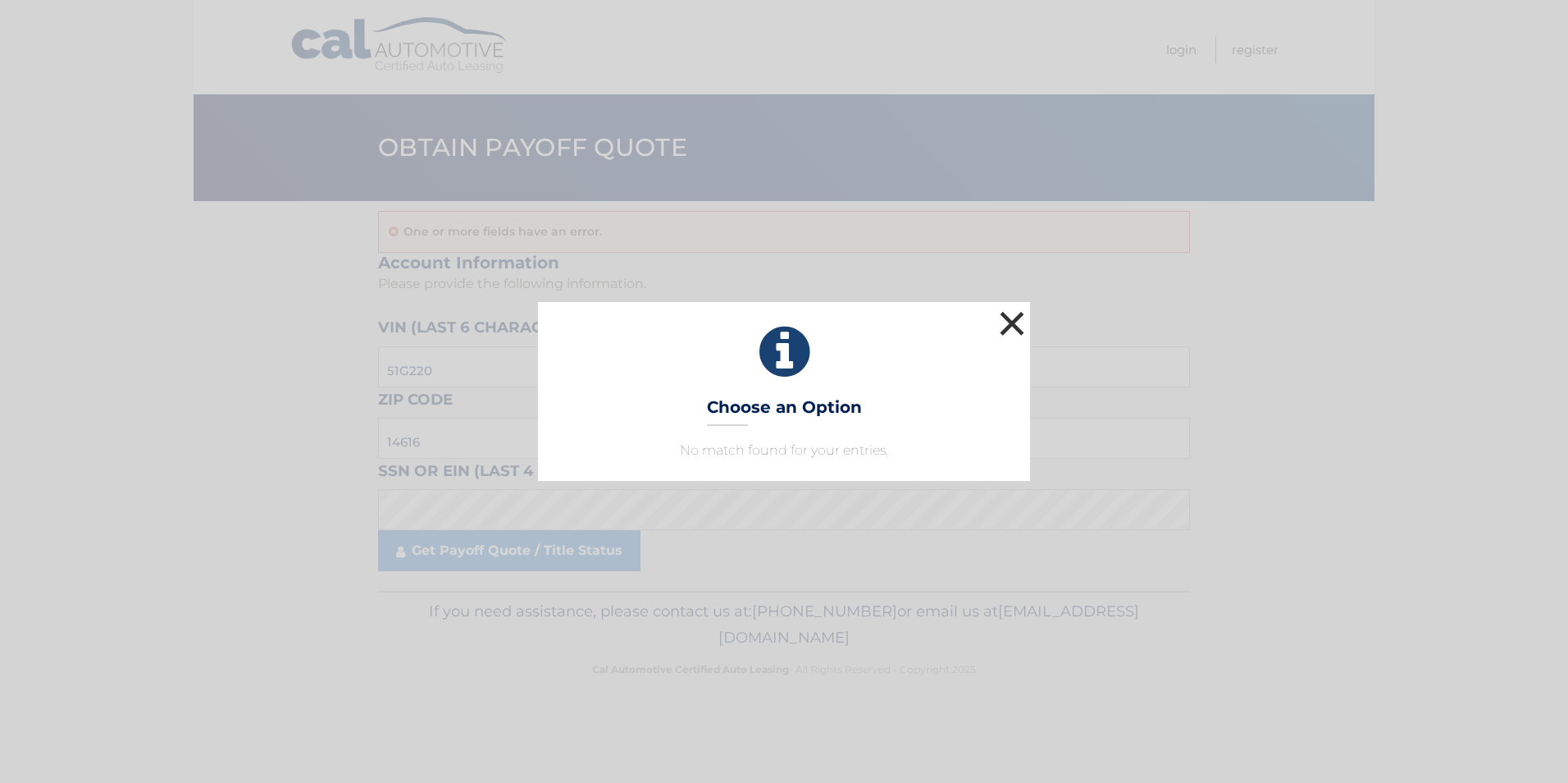
click at [1022, 322] on button "×" at bounding box center [1011, 322] width 32 height 32
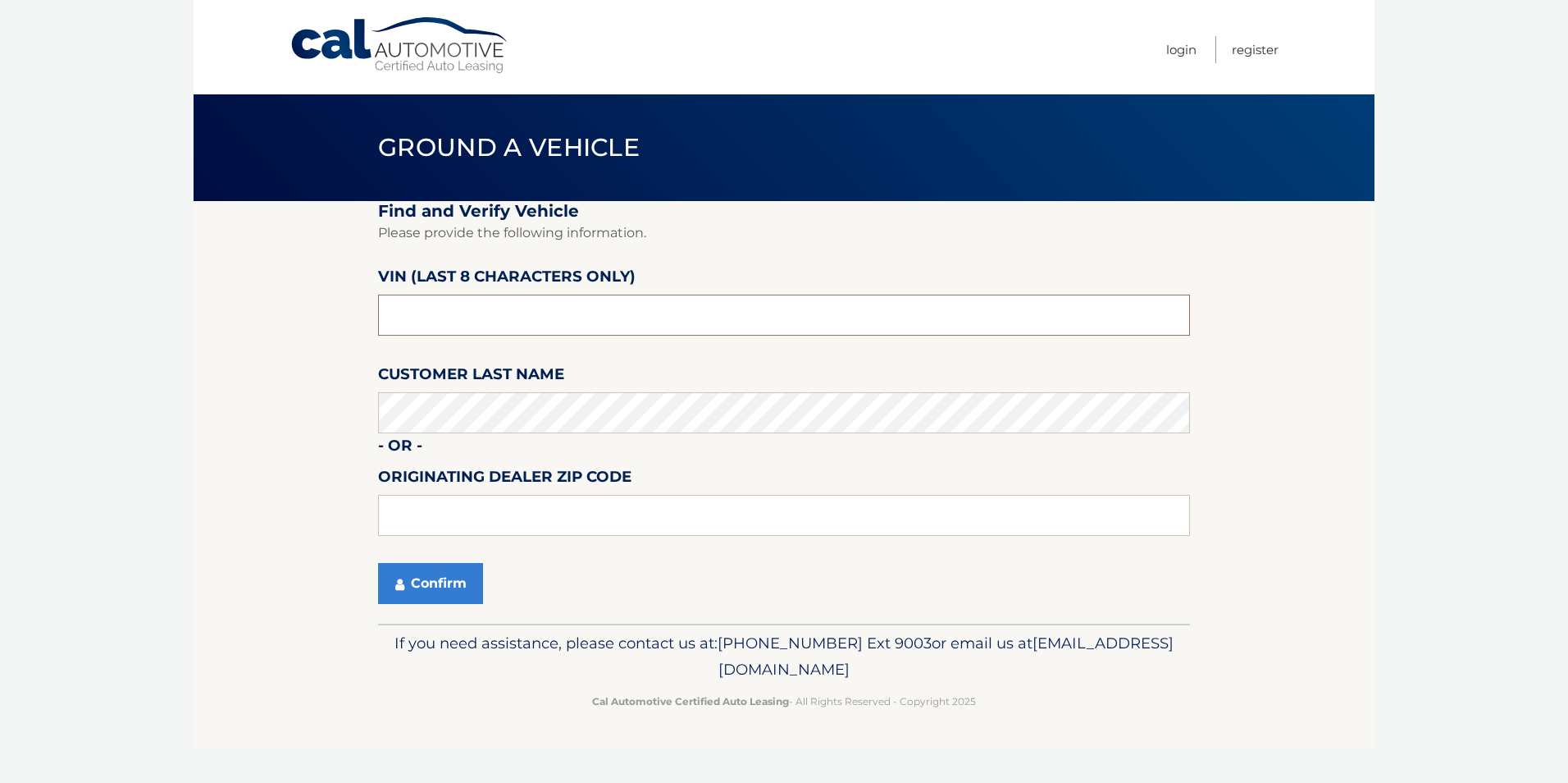
click at [515, 305] on input "text" at bounding box center [784, 316] width 812 height 41
type input "ND51G220"
click at [475, 572] on button "Confirm" at bounding box center [430, 583] width 105 height 41
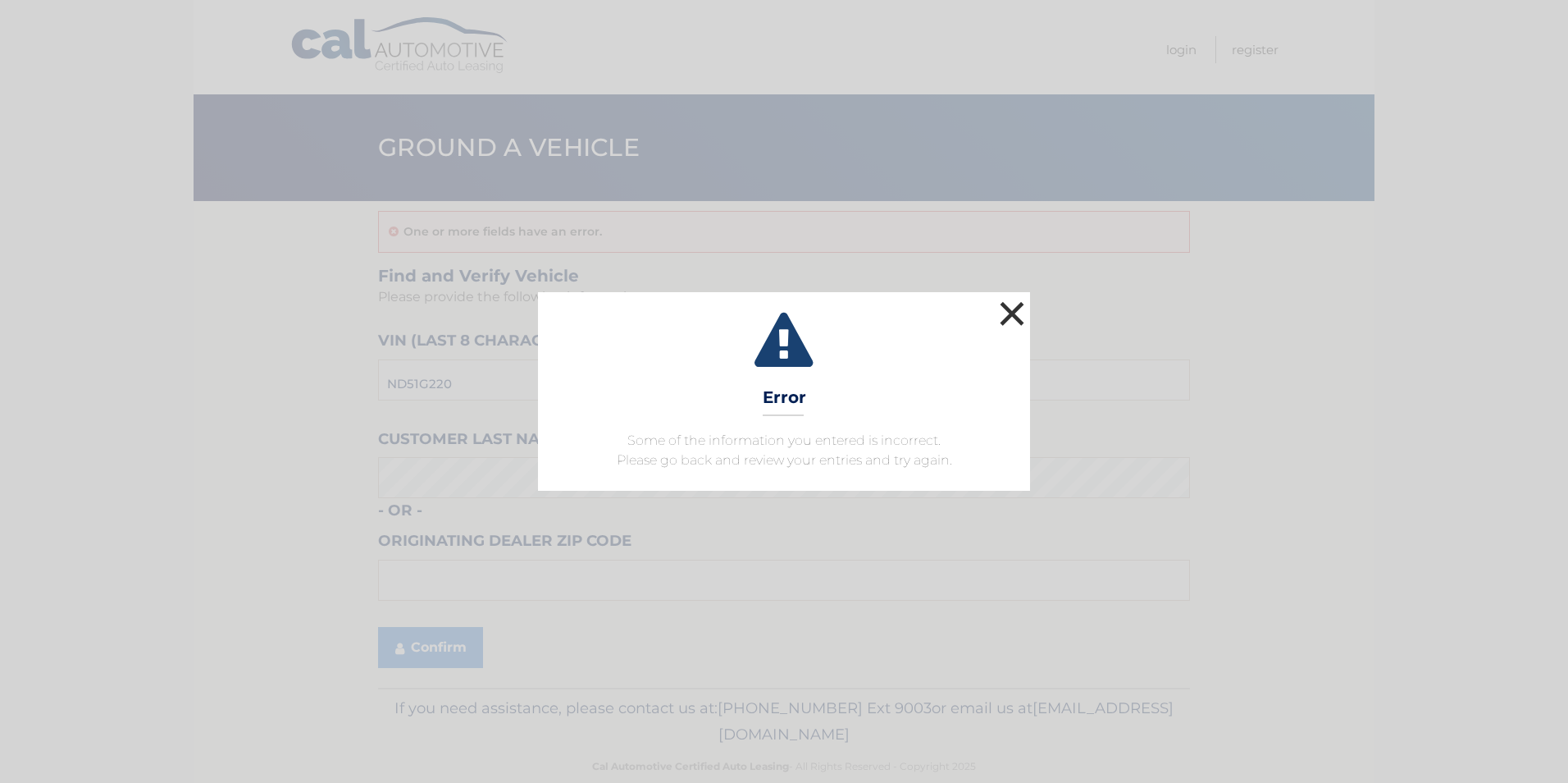
click at [1004, 307] on button "×" at bounding box center [1011, 313] width 32 height 32
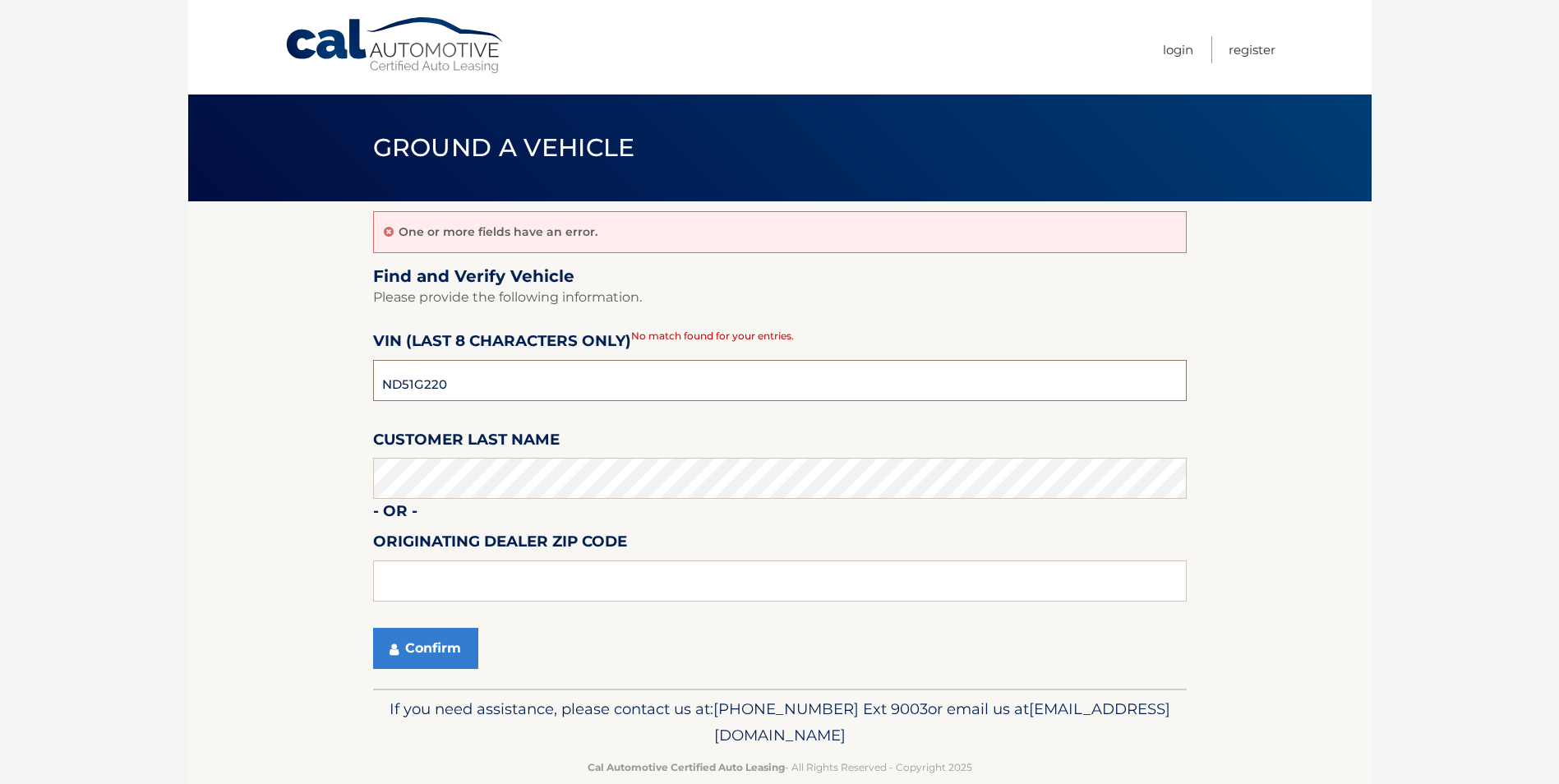
click at [479, 375] on input "ND51G220" at bounding box center [780, 381] width 814 height 41
